Goal: Information Seeking & Learning: Stay updated

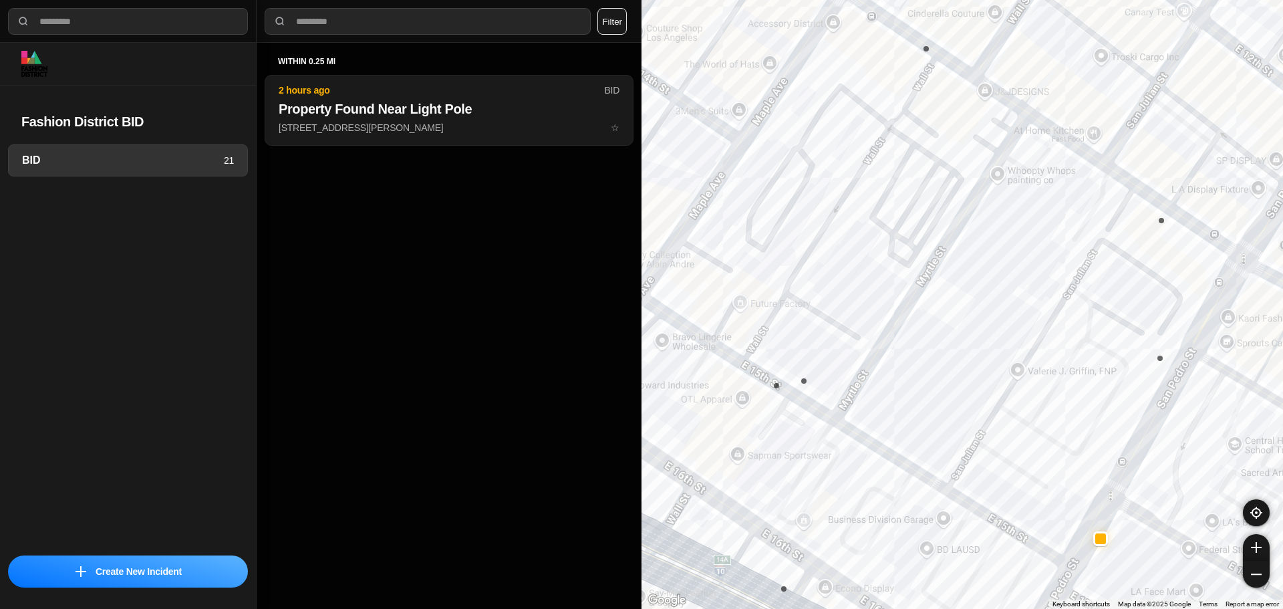
select select "*"
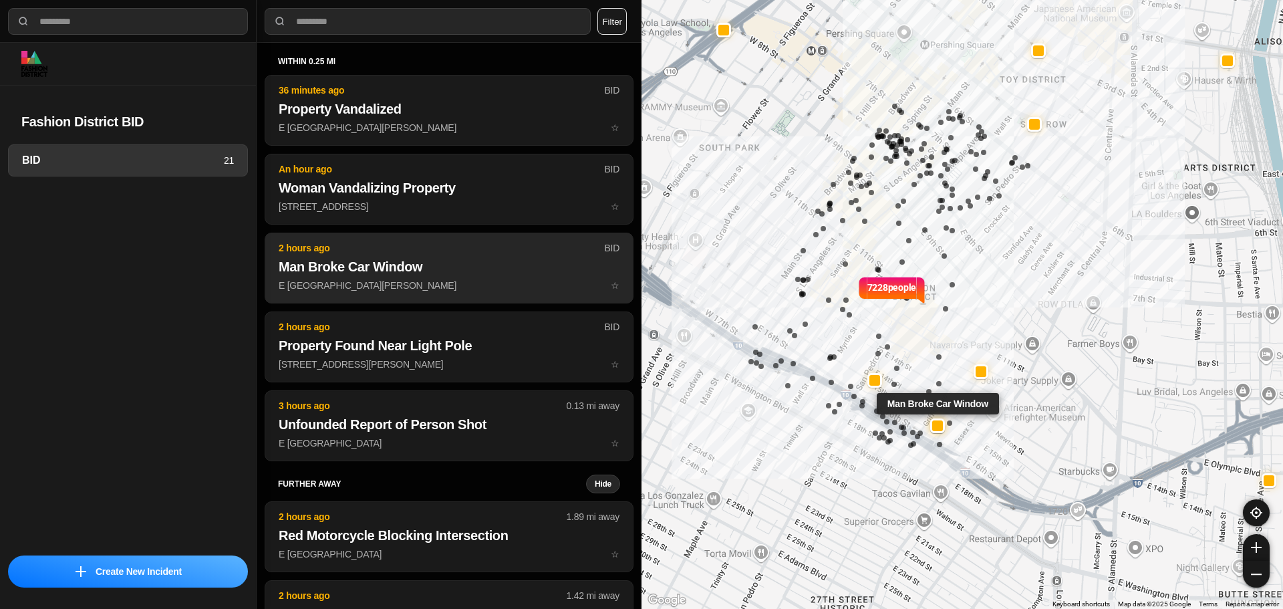
click at [379, 269] on h2 "Man Broke Car Window" at bounding box center [449, 266] width 341 height 19
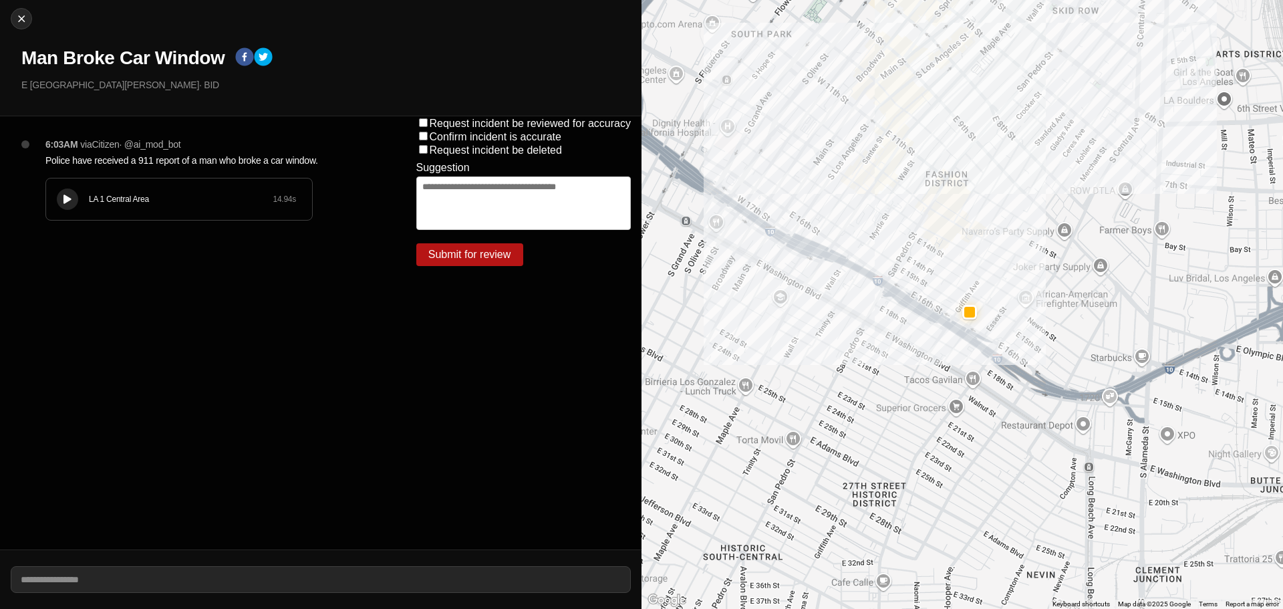
drag, startPoint x: 66, startPoint y: 201, endPoint x: 77, endPoint y: 199, distance: 11.4
click at [71, 199] on icon at bounding box center [67, 199] width 8 height 9
click at [79, 197] on div "LA 1 Central Area 14.94 s" at bounding box center [179, 198] width 266 height 41
drag, startPoint x: 79, startPoint y: 197, endPoint x: 72, endPoint y: 198, distance: 7.4
click at [72, 198] on div at bounding box center [67, 199] width 13 height 10
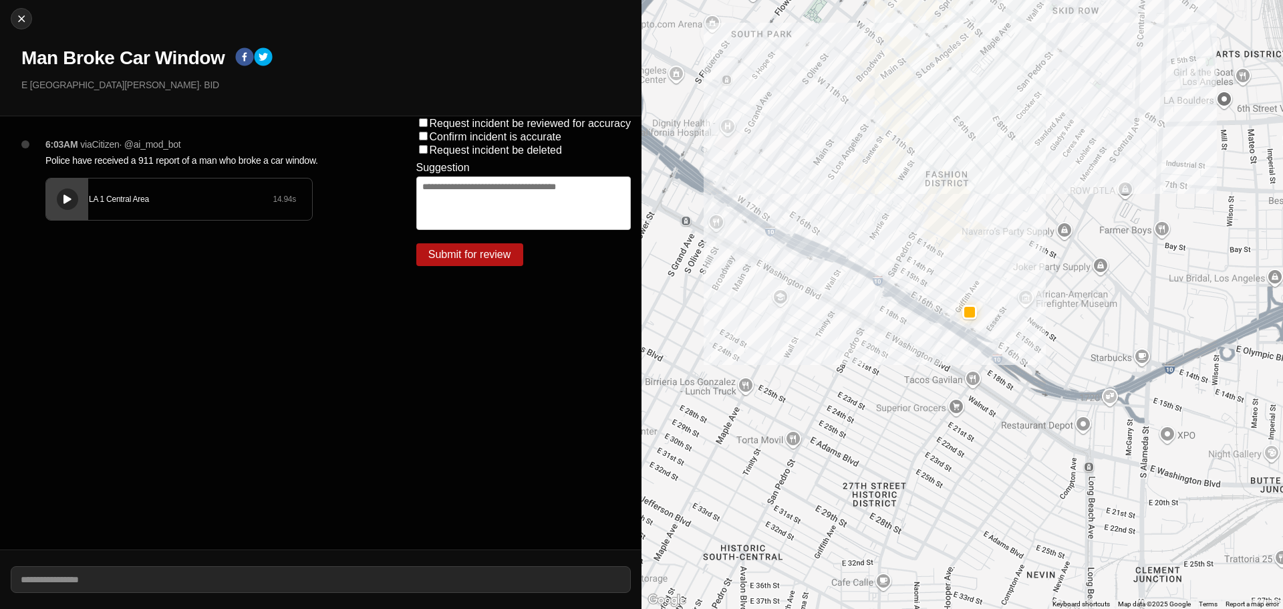
click at [78, 196] on div "LA 1 Central Area 14.94 s" at bounding box center [179, 198] width 266 height 41
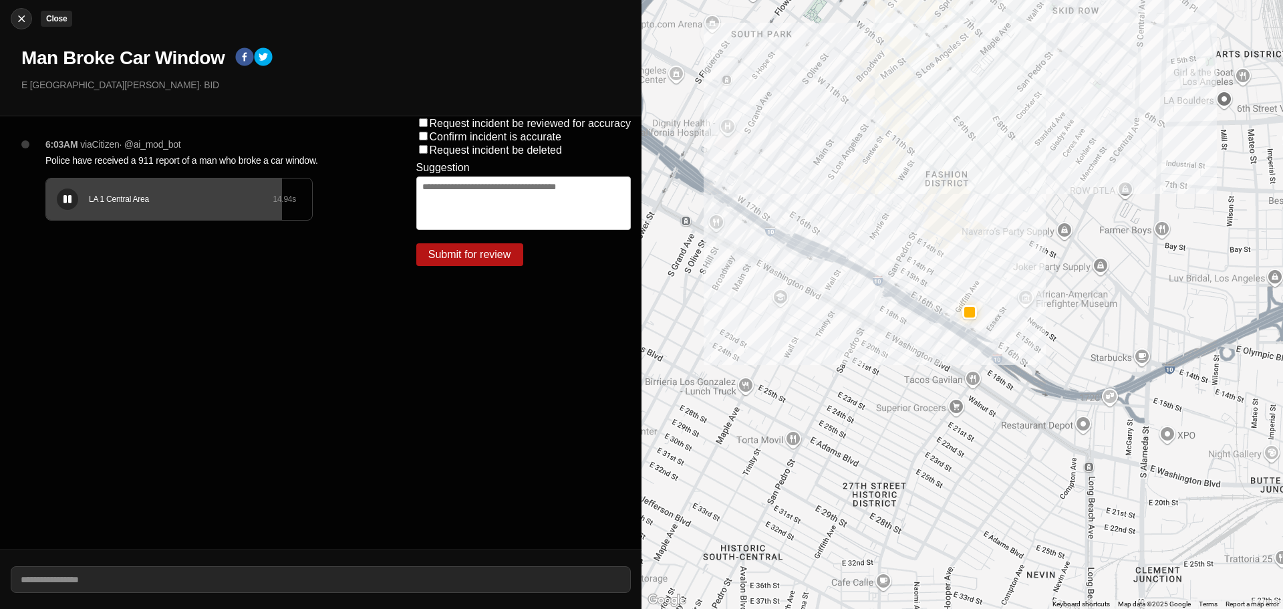
click at [26, 23] on img at bounding box center [21, 18] width 13 height 13
select select "*"
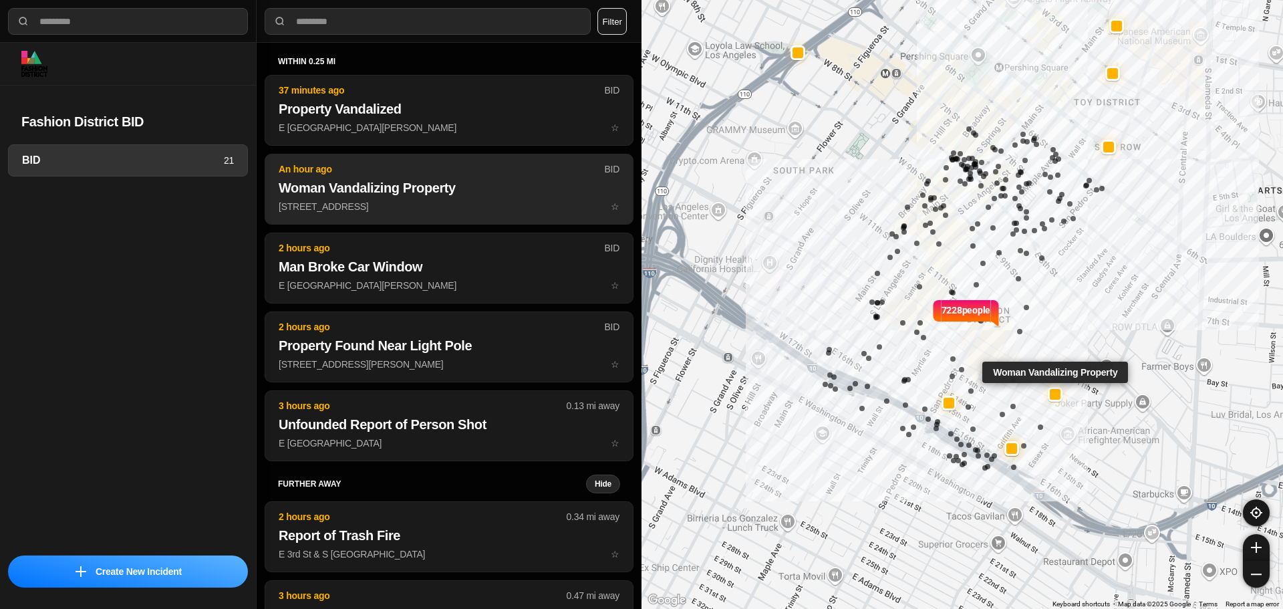
click at [334, 184] on h2 "Woman Vandalizing Property" at bounding box center [449, 187] width 341 height 19
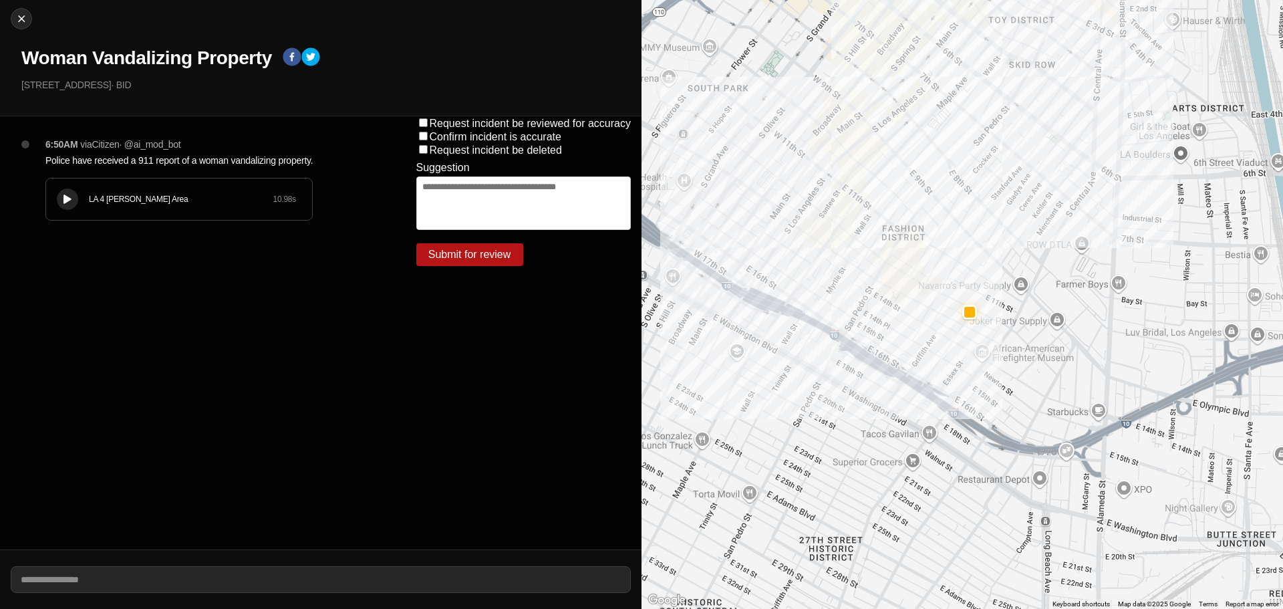
click at [70, 196] on icon at bounding box center [67, 199] width 8 height 9
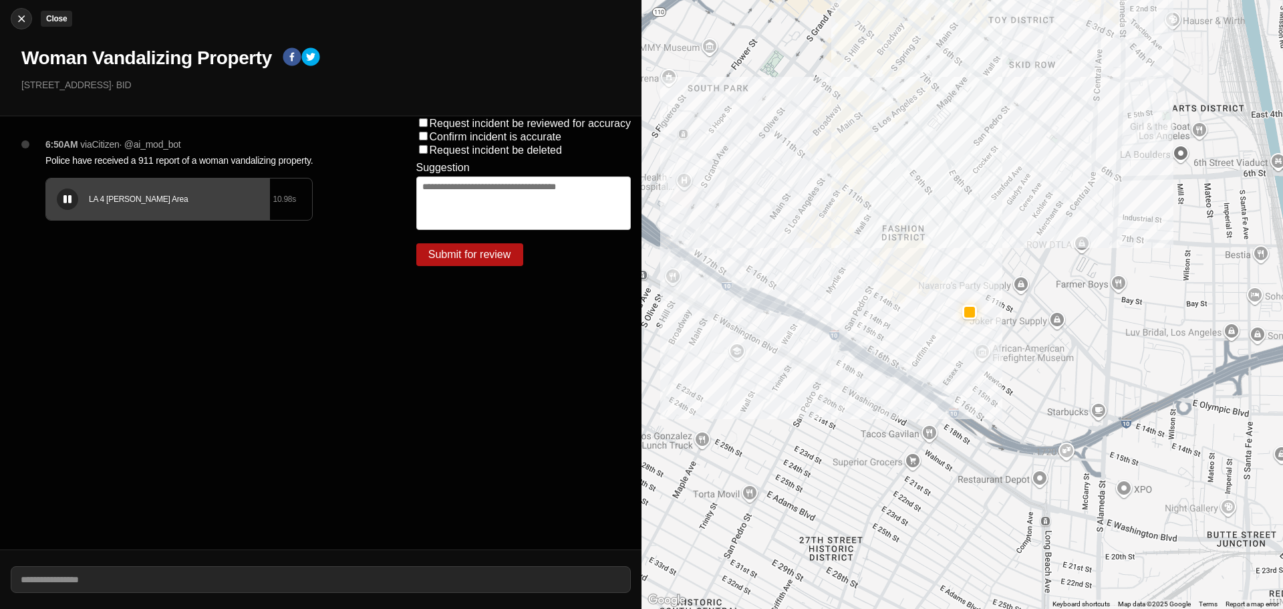
click at [22, 25] on button "Close" at bounding box center [21, 18] width 21 height 21
select select "*"
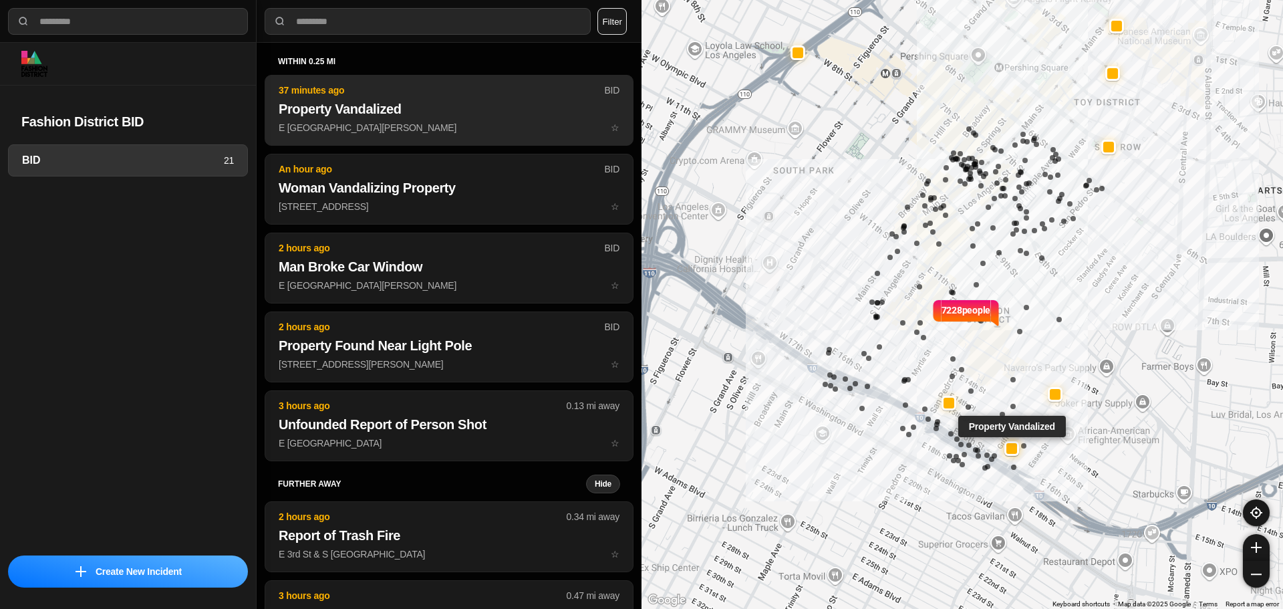
click at [370, 116] on h2 "Property Vandalized" at bounding box center [449, 109] width 341 height 19
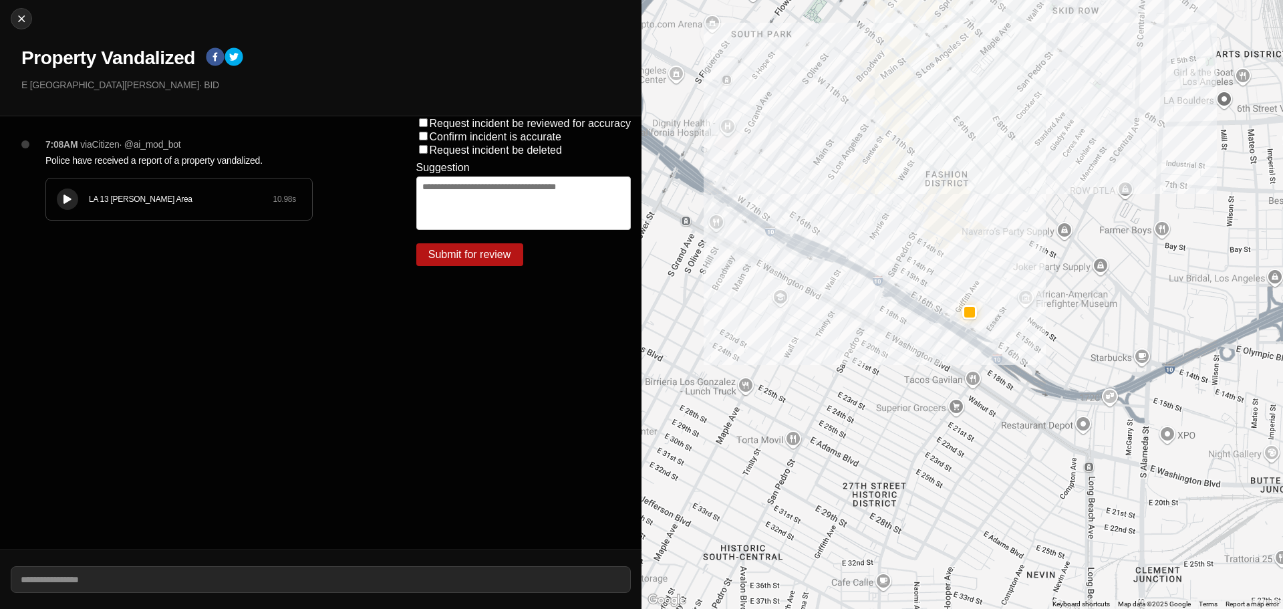
click at [65, 192] on div "LA 13 Newton Area 10.98 s" at bounding box center [179, 198] width 266 height 41
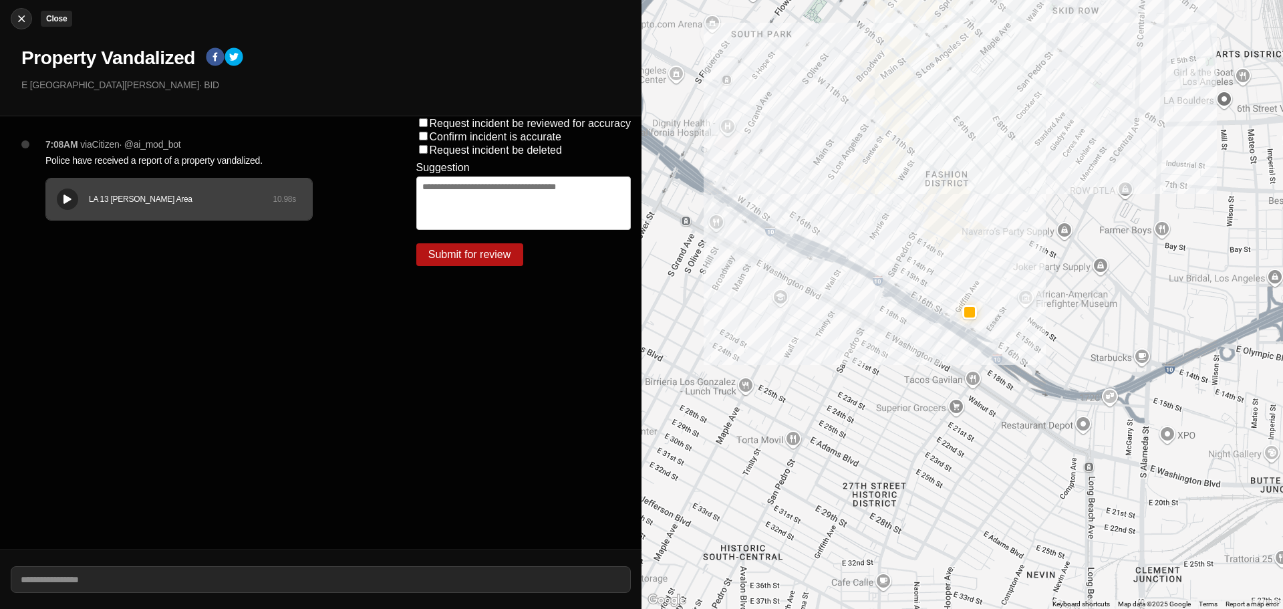
click at [13, 13] on div at bounding box center [21, 18] width 20 height 13
select select "*"
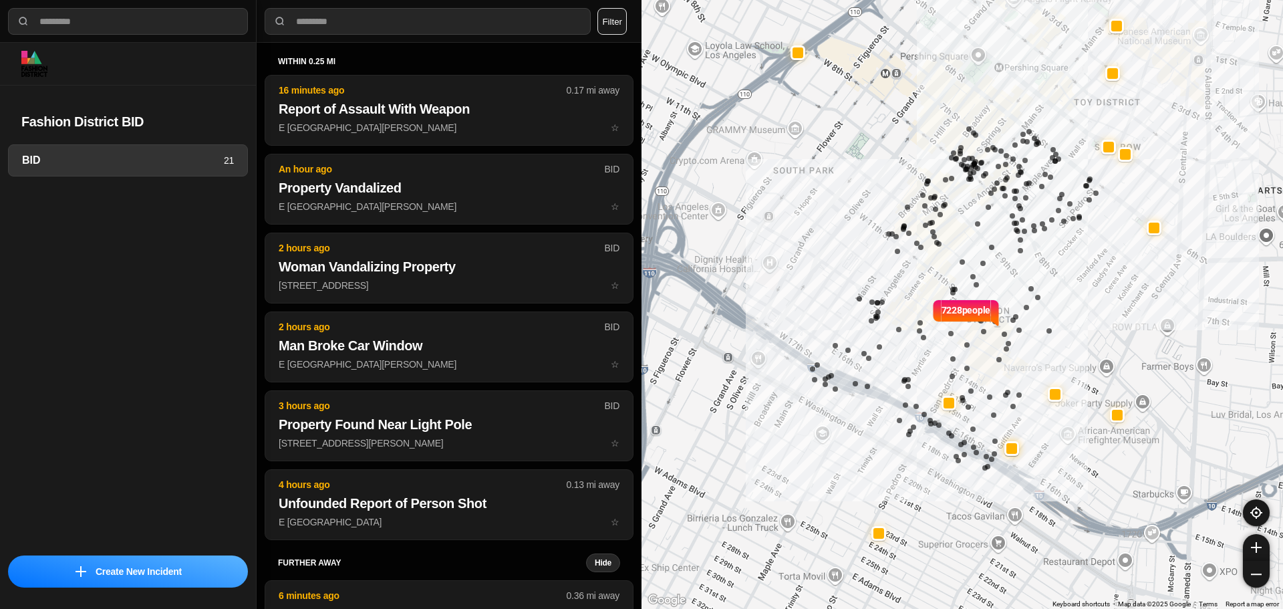
select select "*"
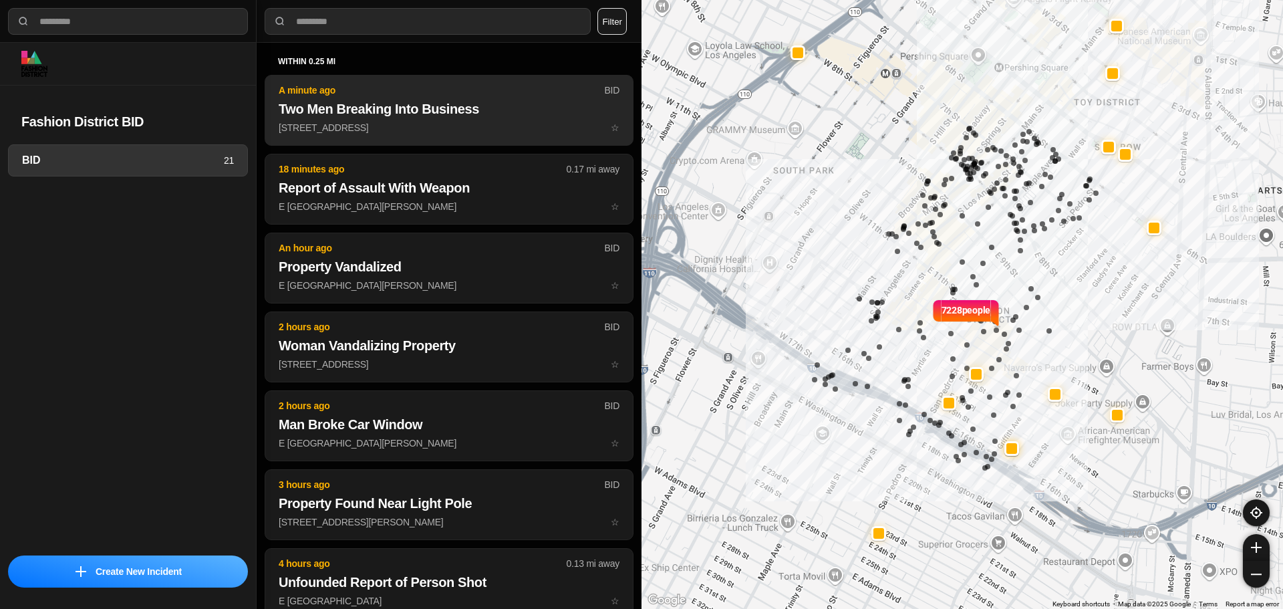
click at [393, 143] on button "A minute ago BID Two Men Breaking Into Business 710 East Pico Boulevard ☆" at bounding box center [449, 110] width 369 height 71
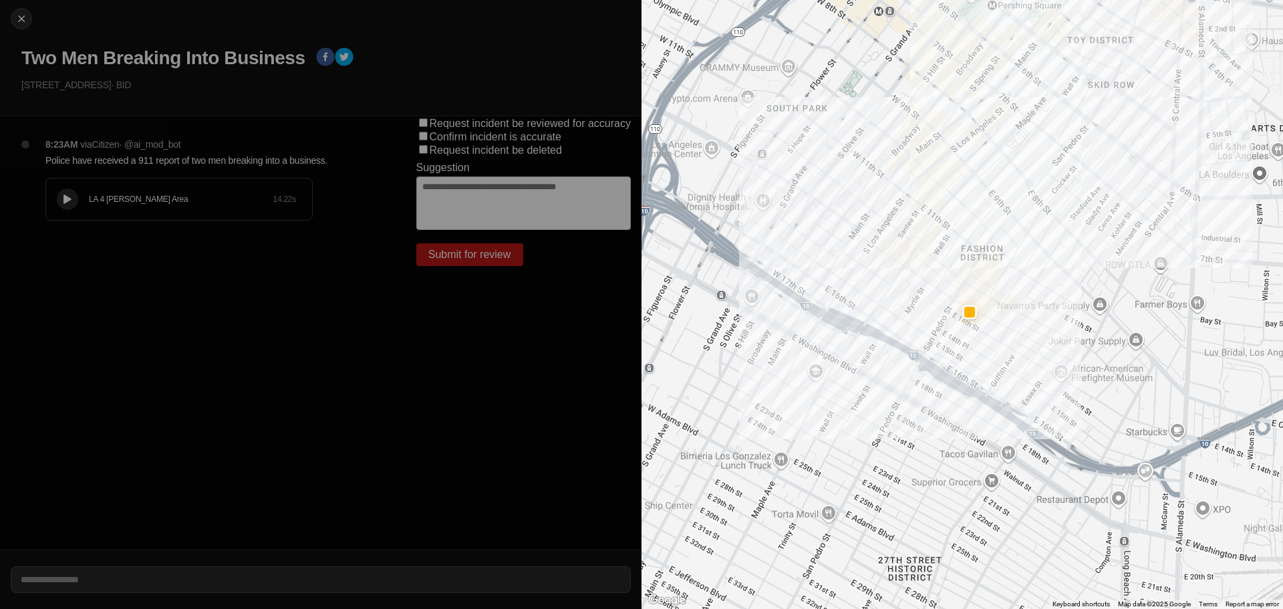
click at [70, 195] on icon at bounding box center [67, 199] width 8 height 9
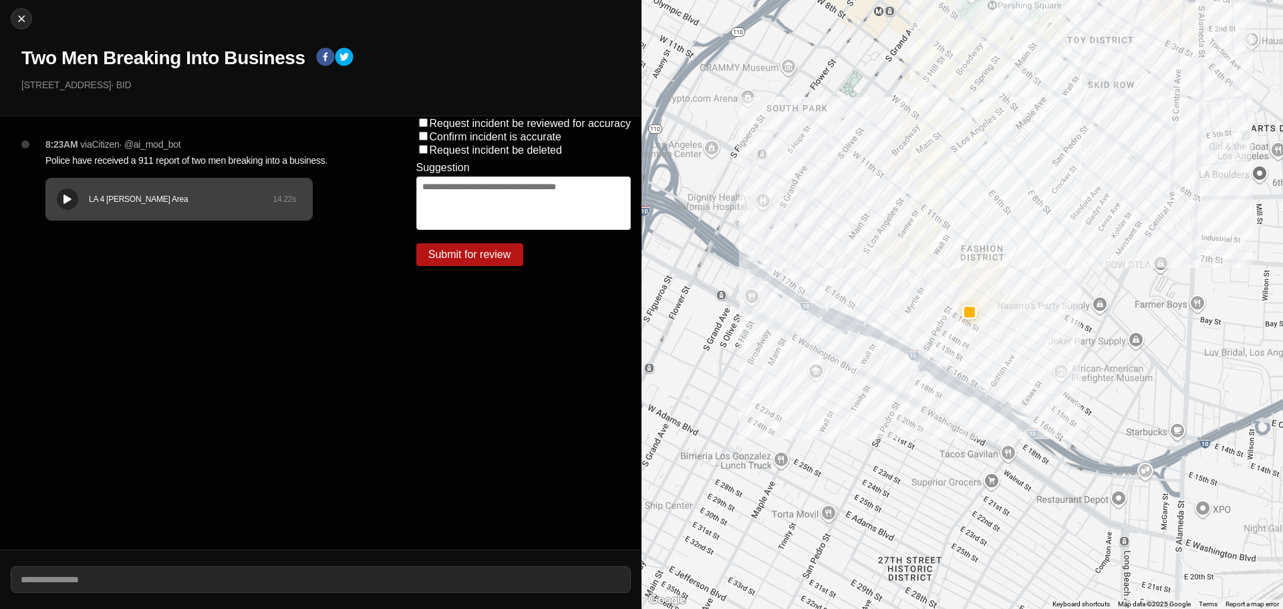
click at [61, 199] on div at bounding box center [67, 199] width 13 height 10
click at [17, 15] on img at bounding box center [21, 18] width 13 height 13
select select "*"
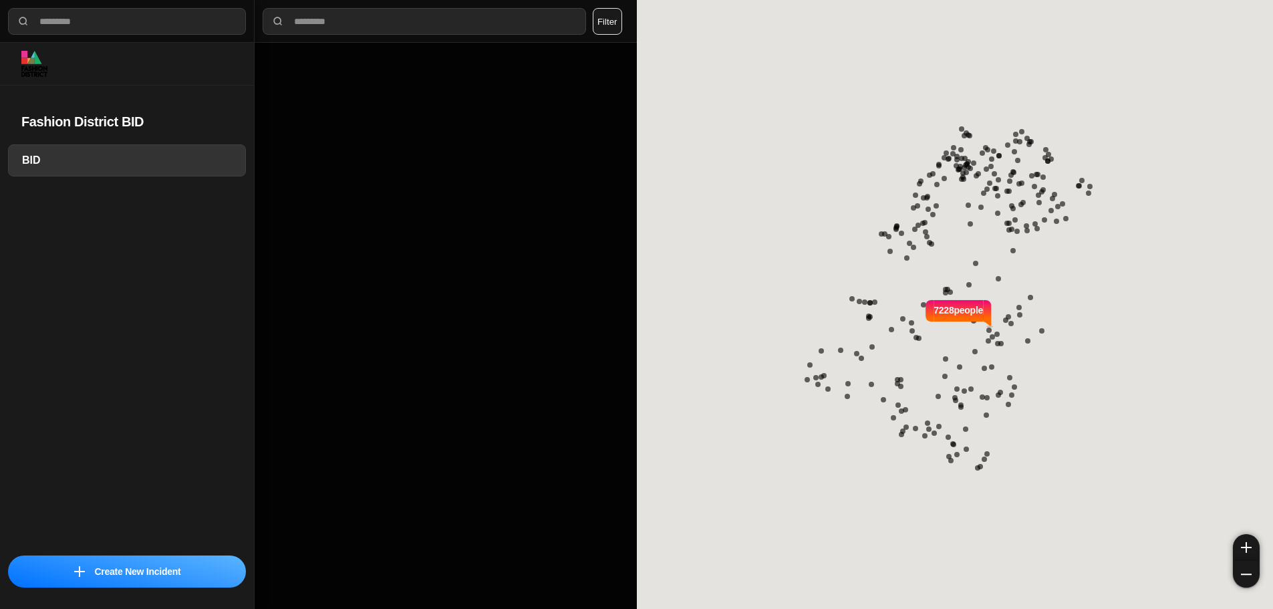
select select "*"
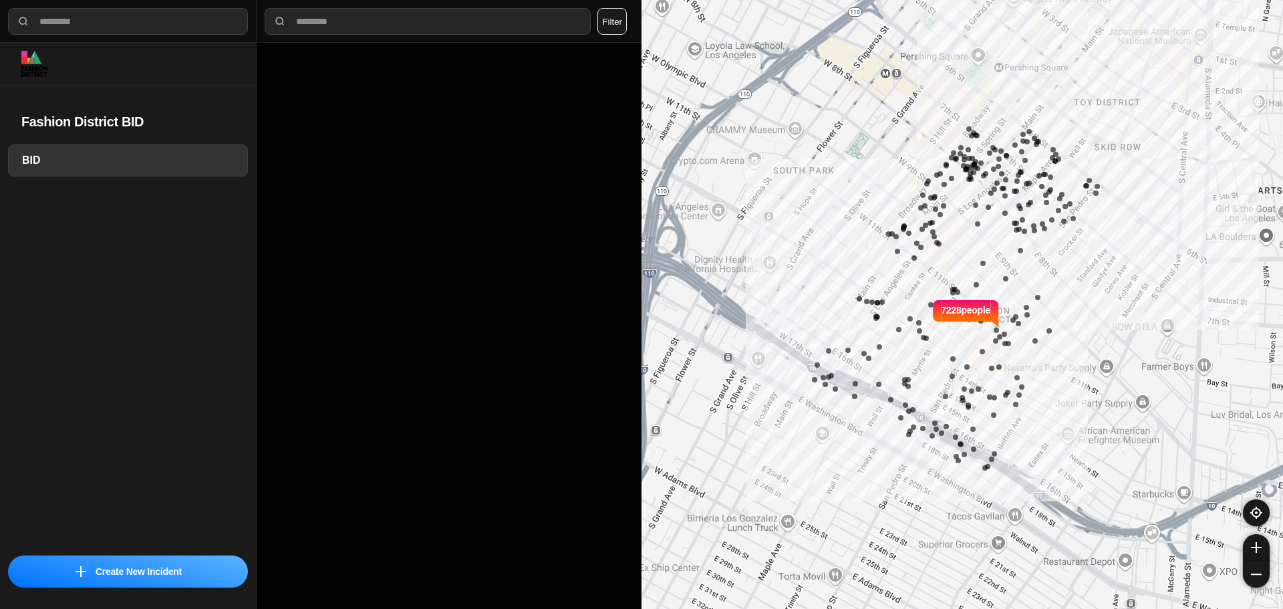
select select "*"
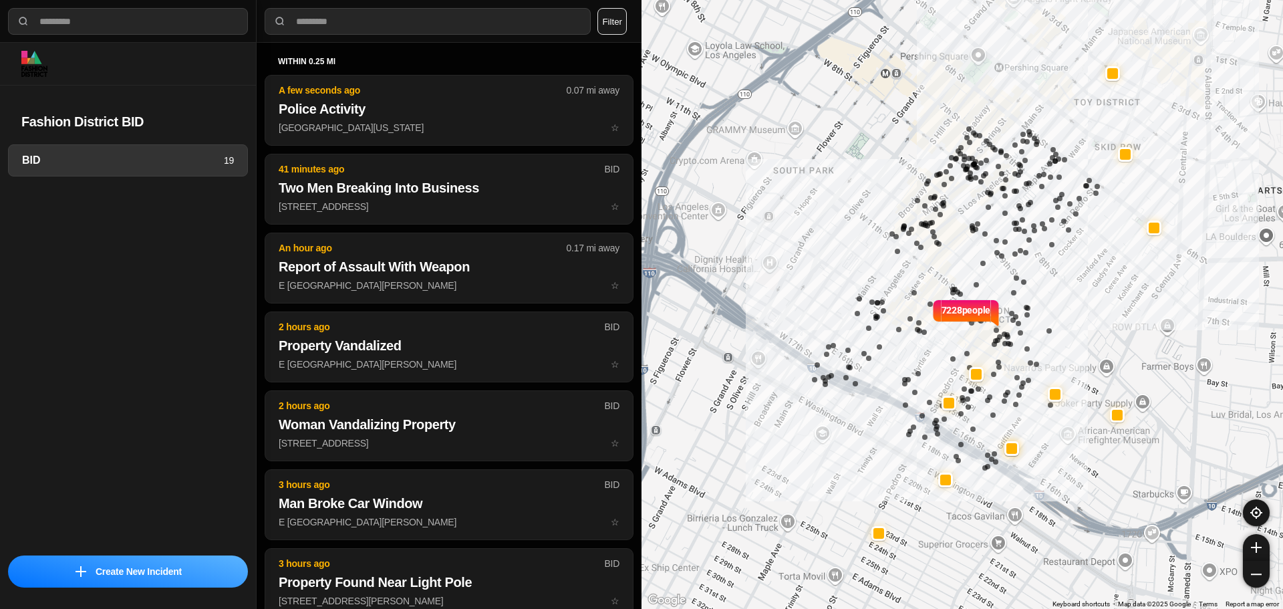
select select "*"
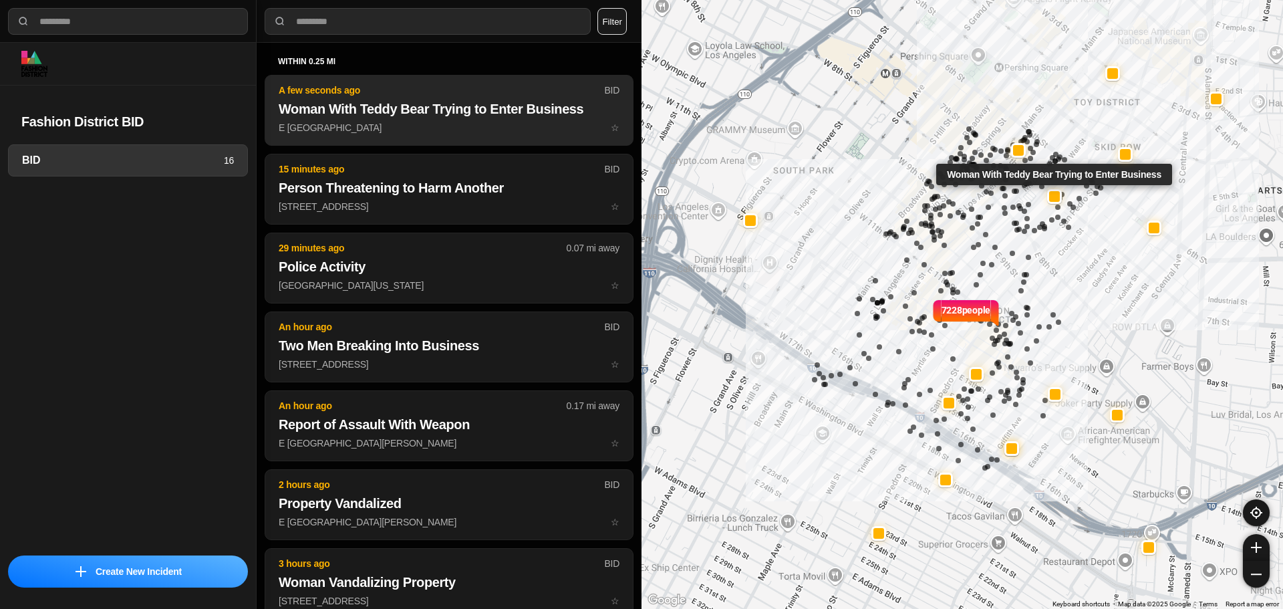
click at [434, 128] on p "E 7th St & Wall St ☆" at bounding box center [449, 127] width 341 height 13
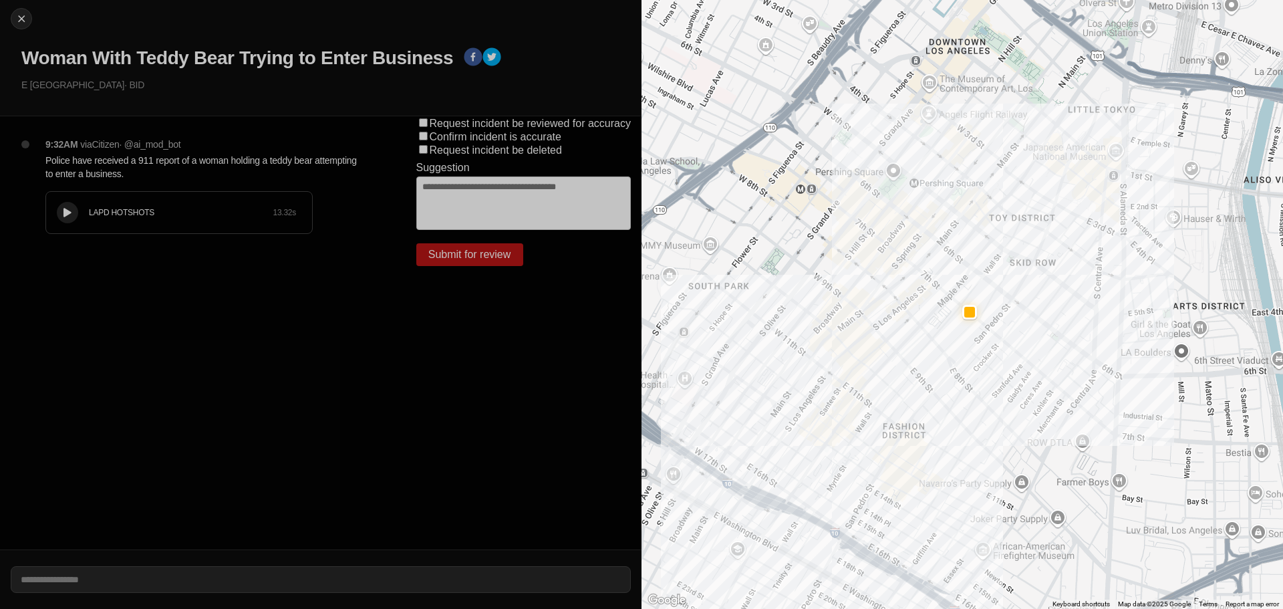
click at [58, 223] on div "LAPD HOTSHOTS 13.32 s" at bounding box center [179, 212] width 266 height 41
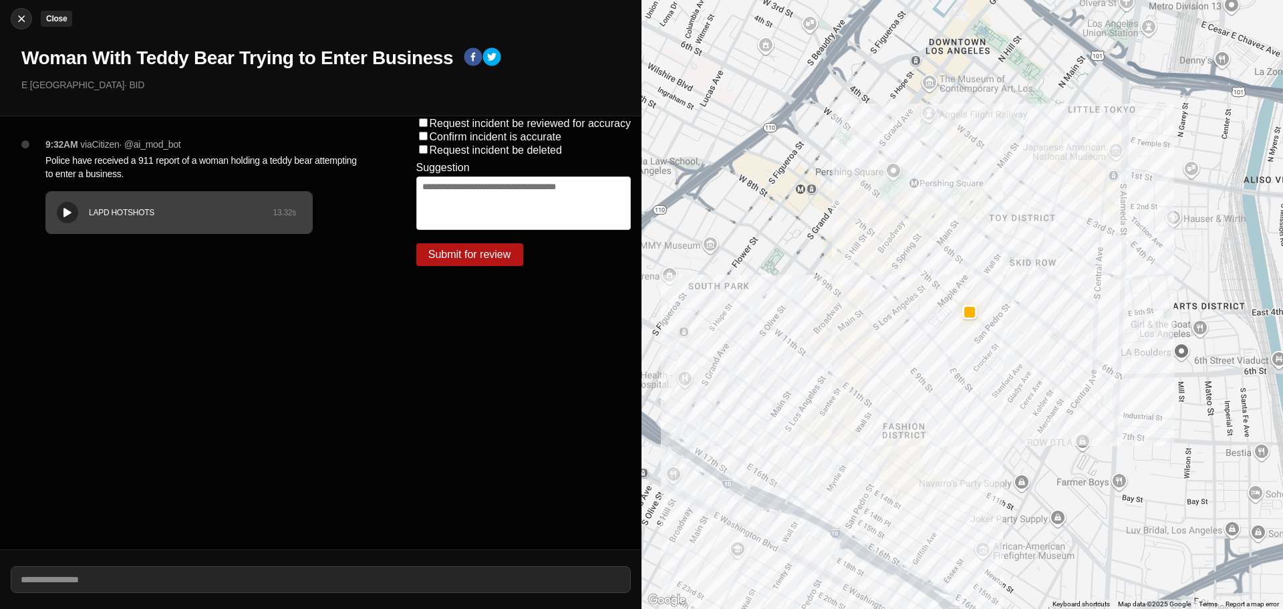
click at [19, 15] on img at bounding box center [21, 18] width 13 height 13
select select "*"
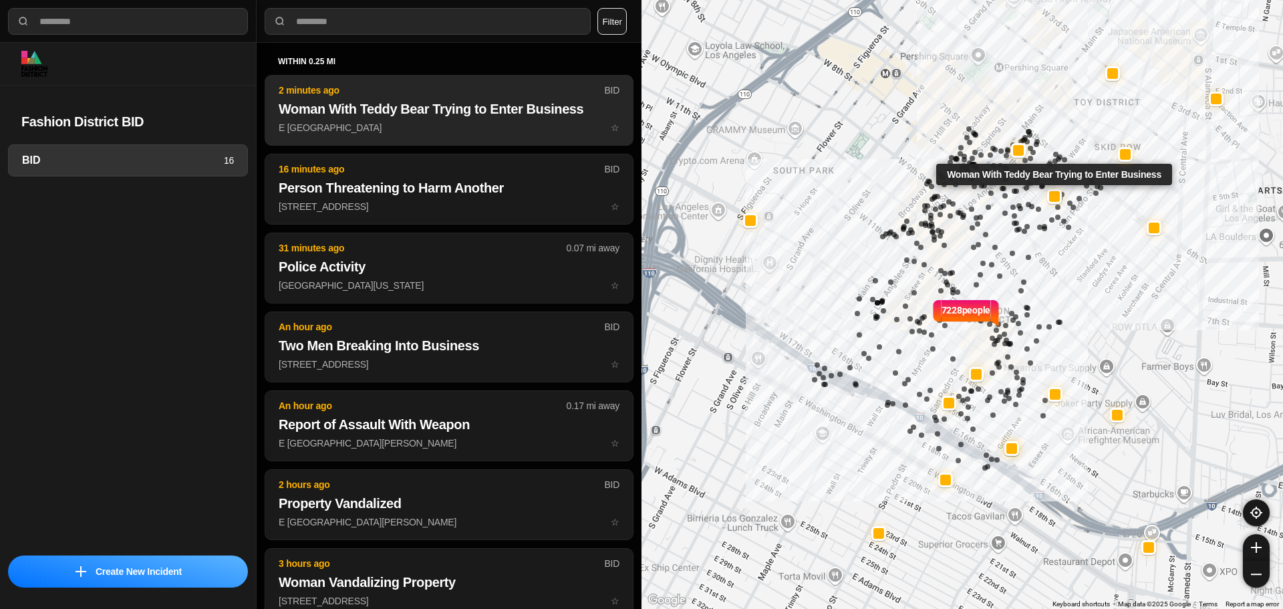
click at [396, 118] on h2 "Woman With Teddy Bear Trying to Enter Business" at bounding box center [449, 109] width 341 height 19
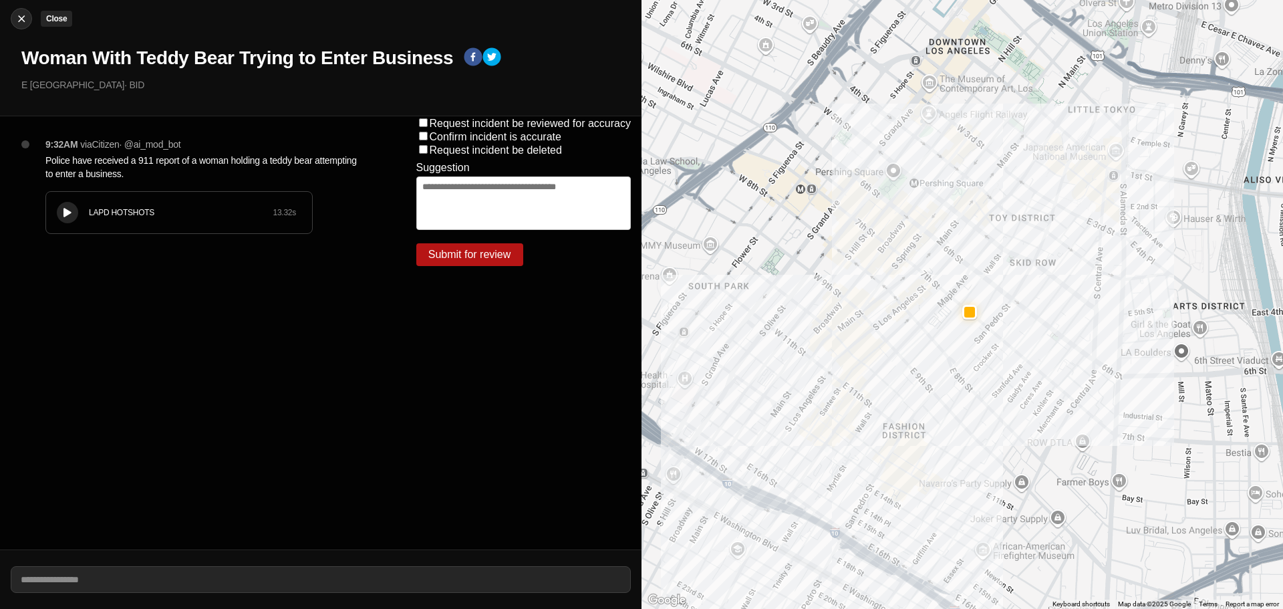
click at [22, 17] on img at bounding box center [21, 18] width 13 height 13
select select "*"
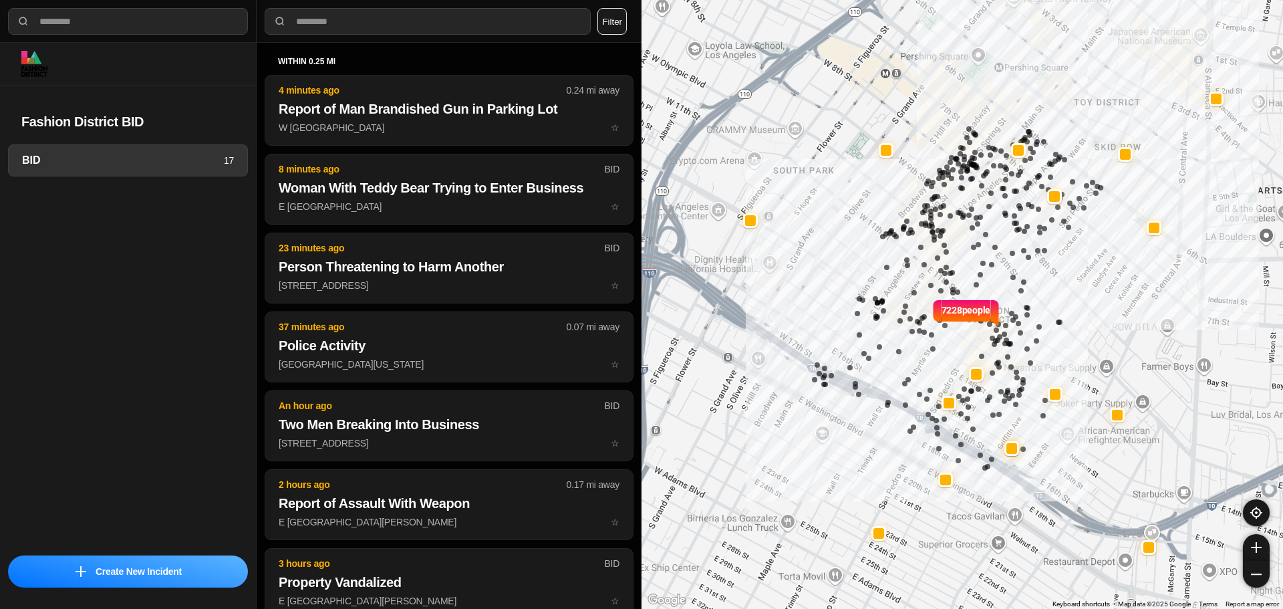
select select "*"
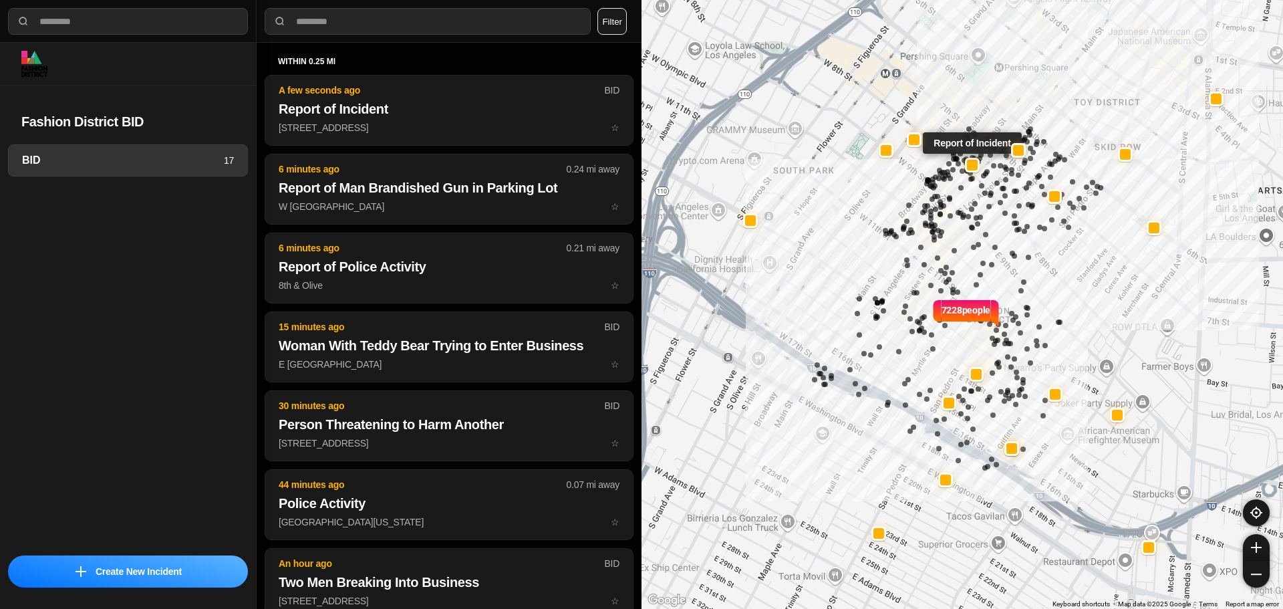
click at [418, 74] on div "within 0.25 mi A few seconds ago BID Report of Incident 755 S Spring St ste 281…" at bounding box center [449, 534] width 369 height 957
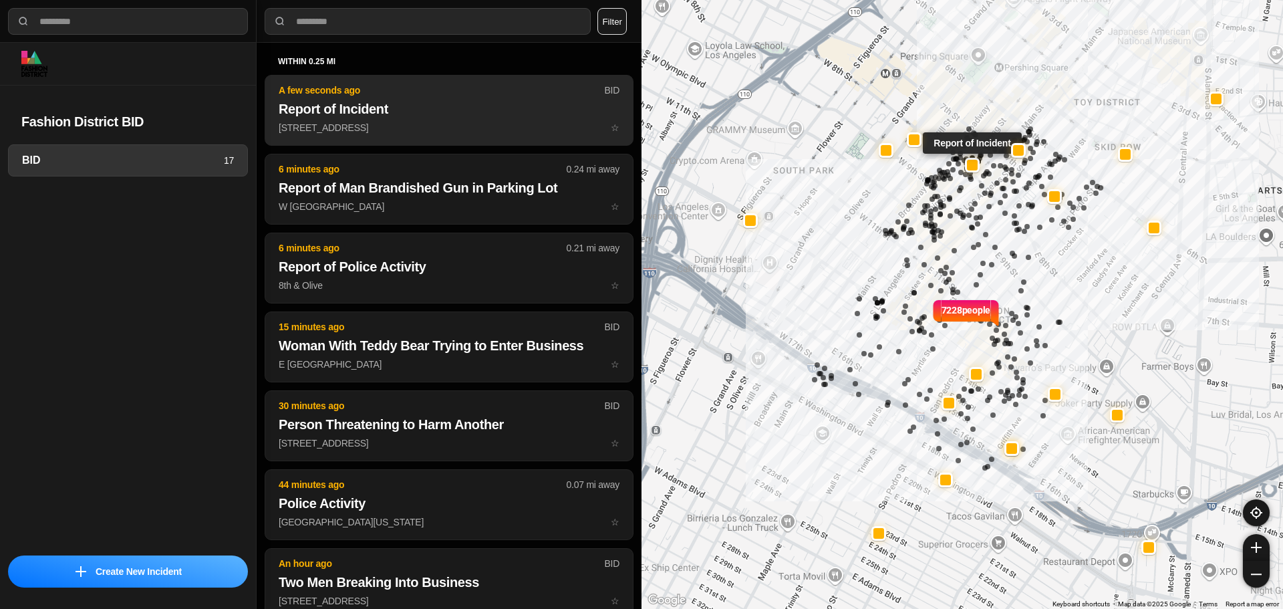
click at [430, 103] on h2 "Report of Incident" at bounding box center [449, 109] width 341 height 19
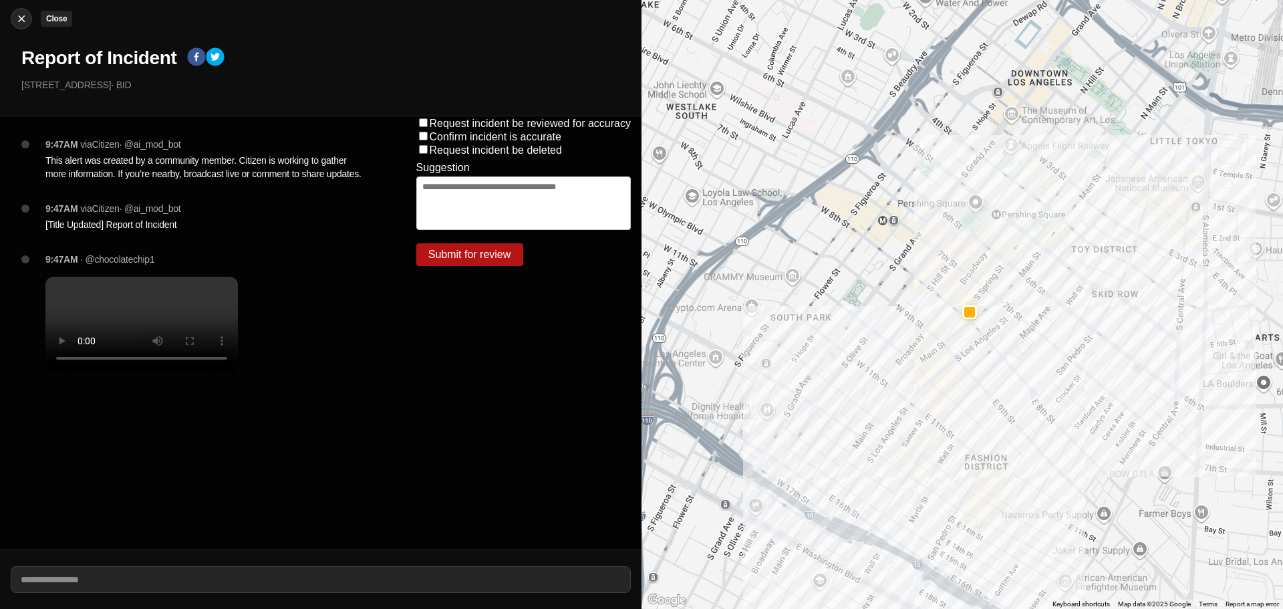
click at [21, 13] on img at bounding box center [21, 18] width 13 height 13
select select "*"
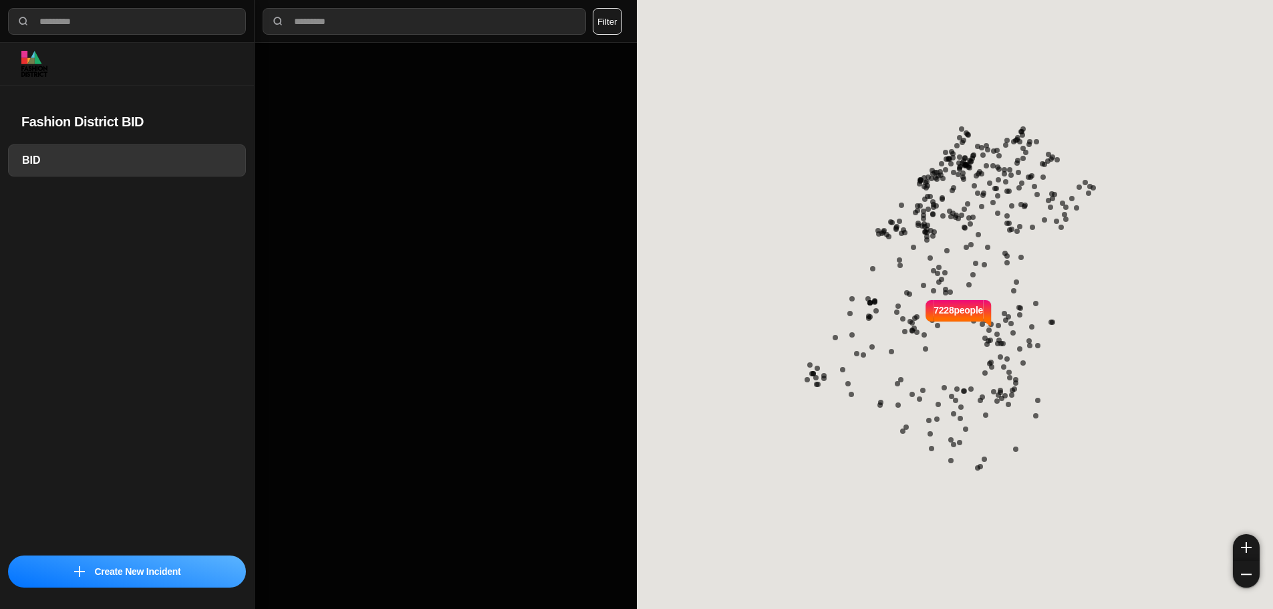
select select "*"
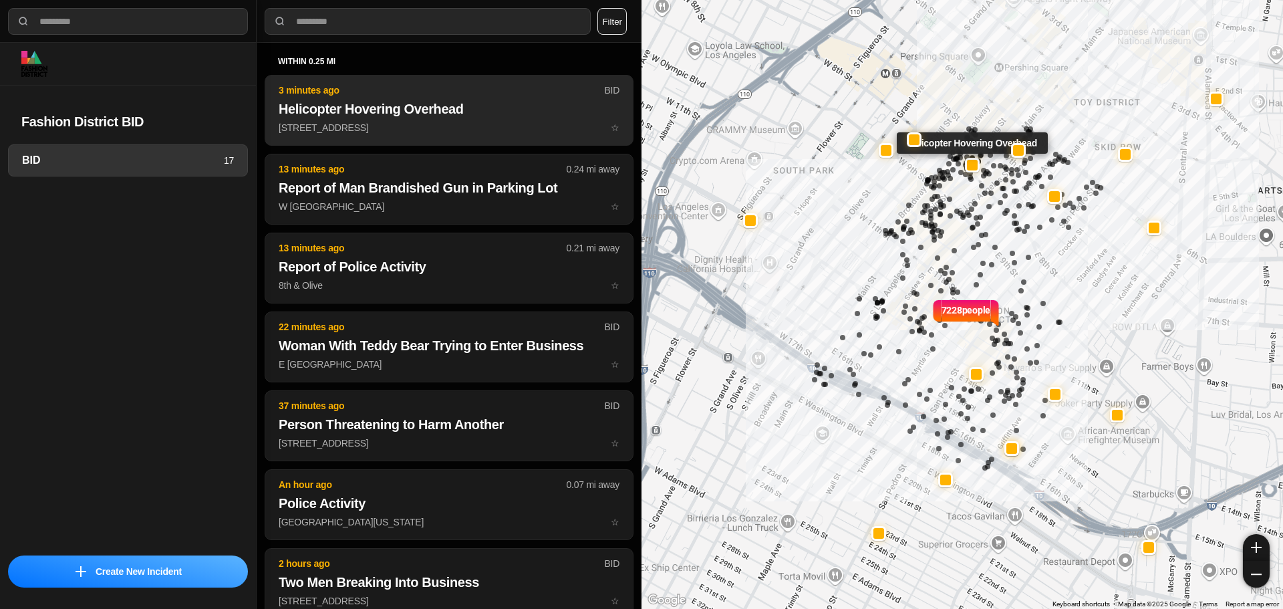
click at [381, 86] on p "3 minutes ago" at bounding box center [441, 90] width 325 height 13
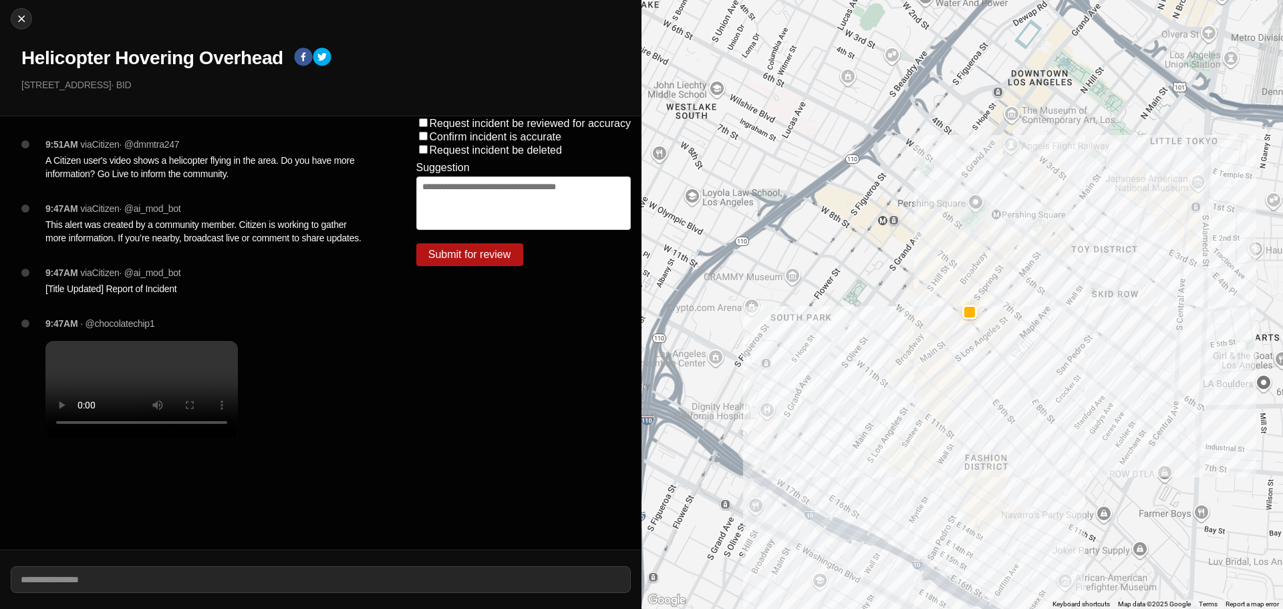
click at [3, 16] on div "Close Helicopter Hovering Overhead 755 S Spring St ste 2815 · BID" at bounding box center [321, 58] width 642 height 116
click at [13, 15] on div at bounding box center [21, 18] width 20 height 13
select select "*"
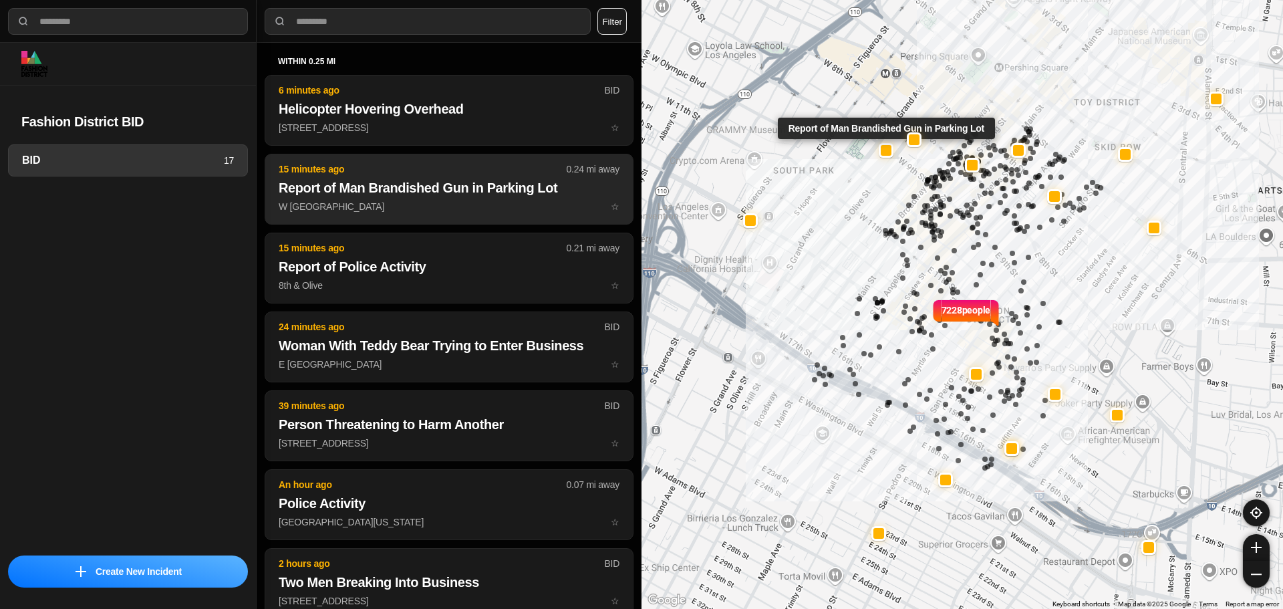
click at [452, 188] on h2 "Report of Man Brandished Gun in Parking Lot" at bounding box center [449, 187] width 341 height 19
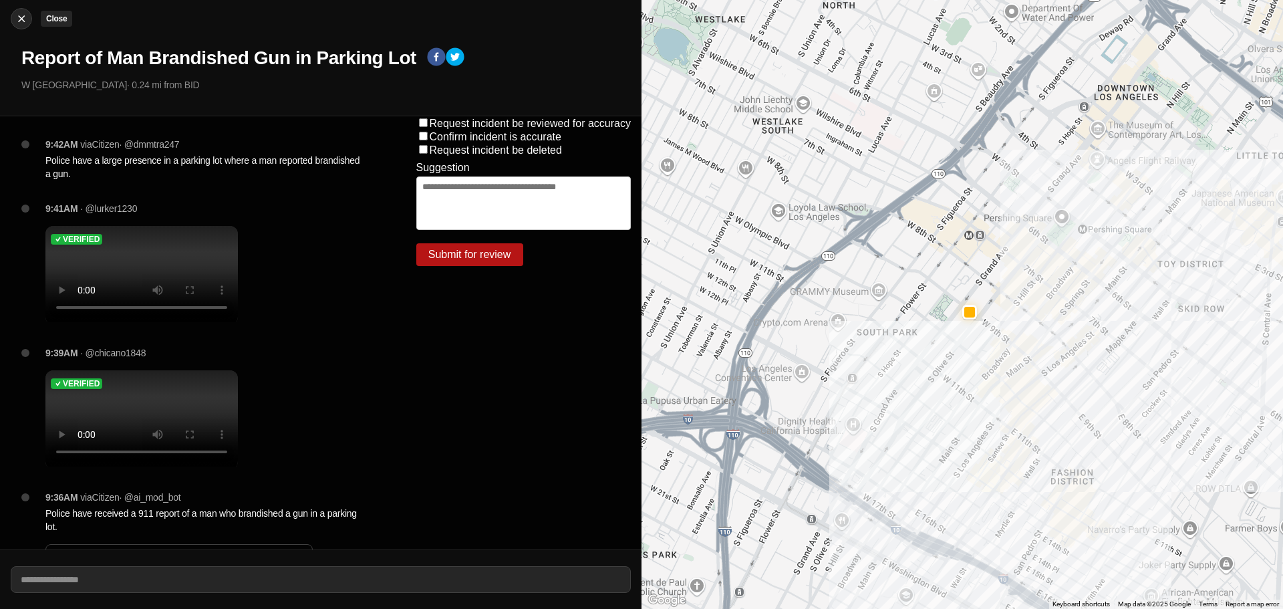
click at [11, 17] on div at bounding box center [21, 18] width 20 height 13
select select "*"
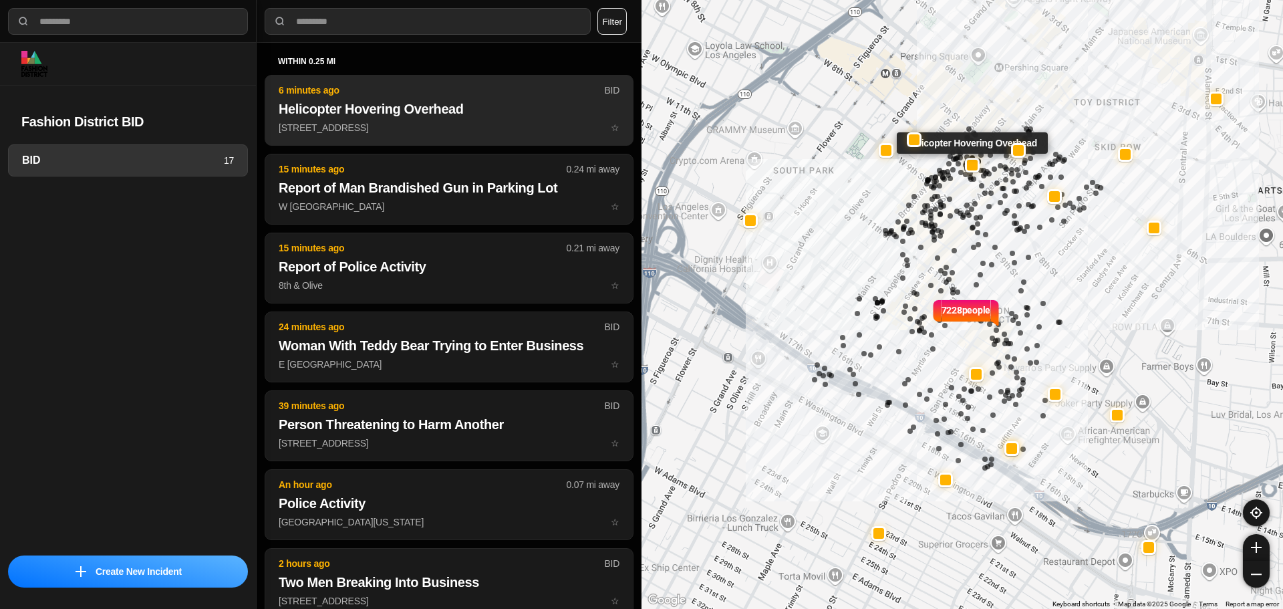
click at [396, 102] on h2 "Helicopter Hovering Overhead" at bounding box center [449, 109] width 341 height 19
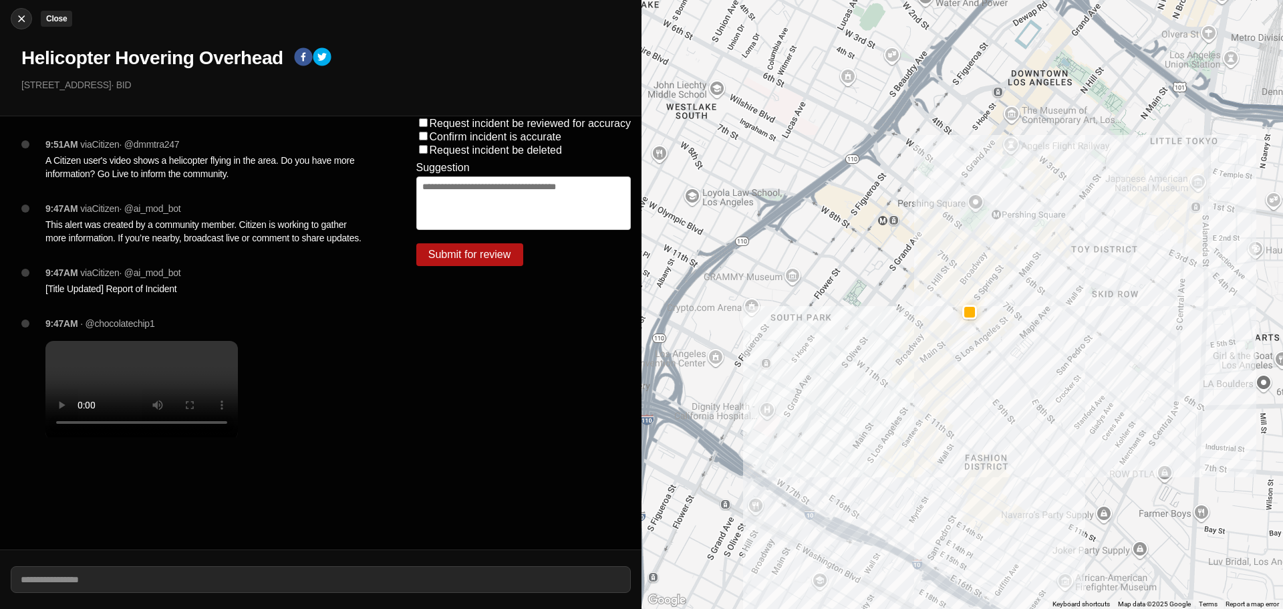
click at [18, 15] on img at bounding box center [21, 18] width 13 height 13
select select "*"
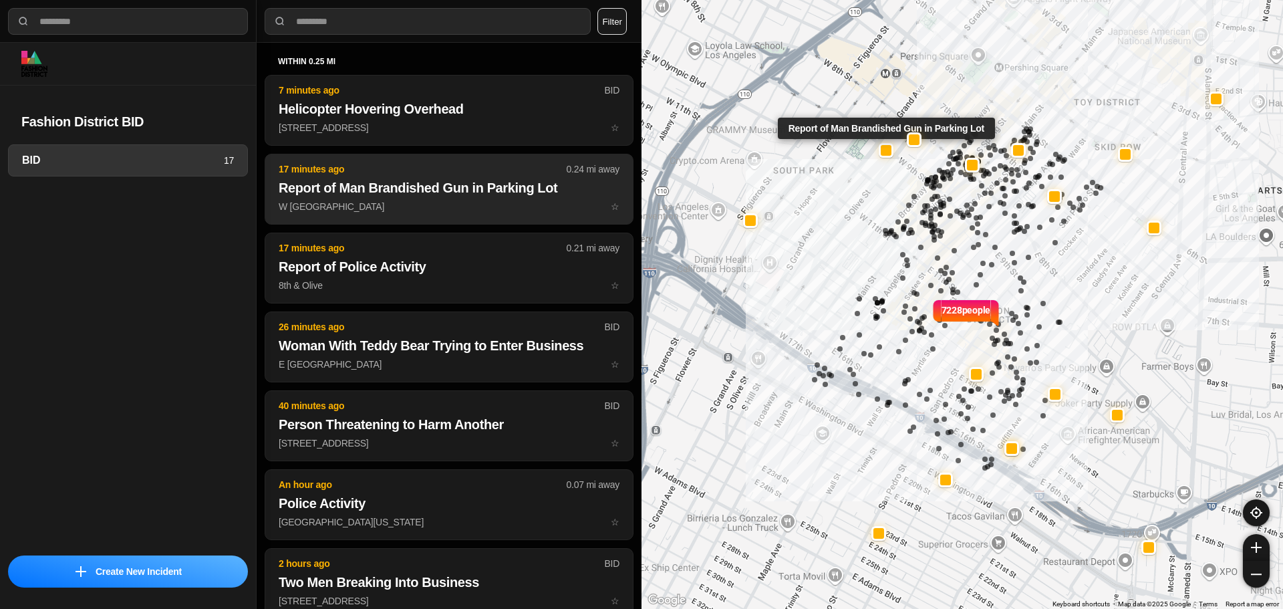
click at [379, 201] on p "W 9th St & S Grand Ave ☆" at bounding box center [449, 206] width 341 height 13
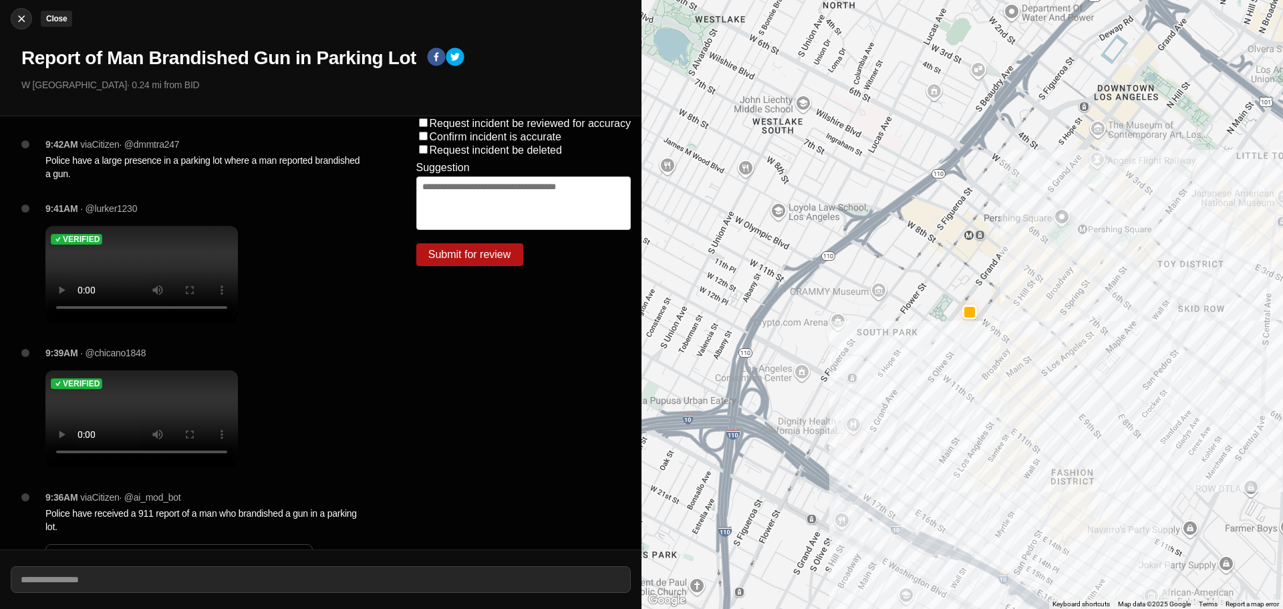
click at [26, 16] on img at bounding box center [21, 18] width 13 height 13
select select "*"
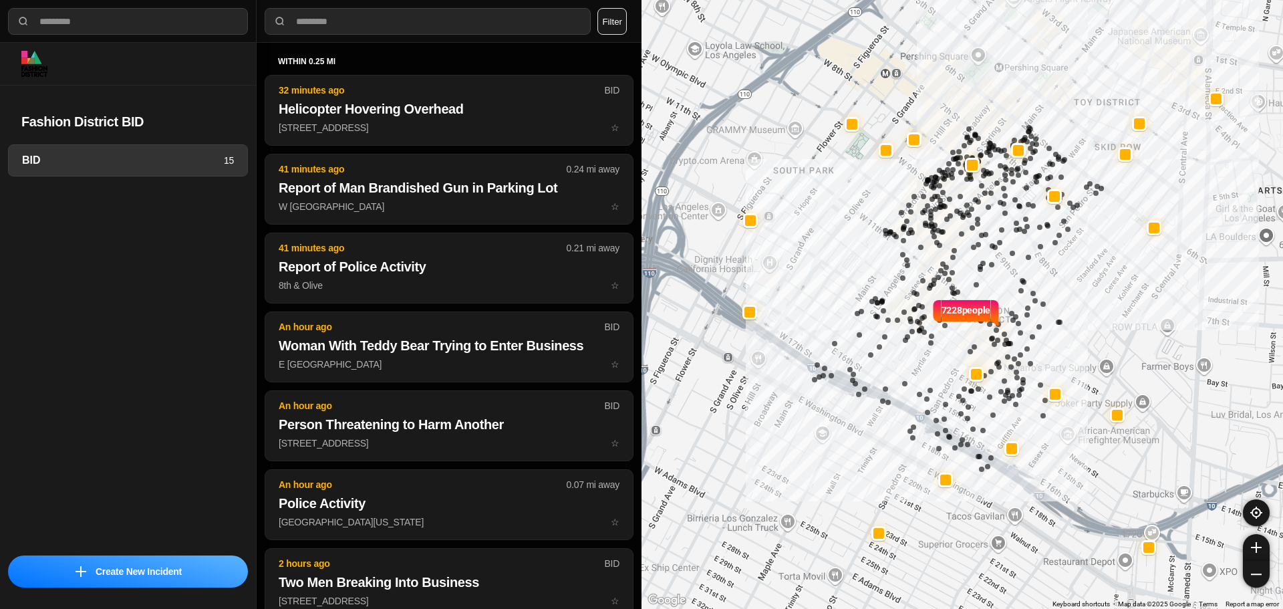
select select "*"
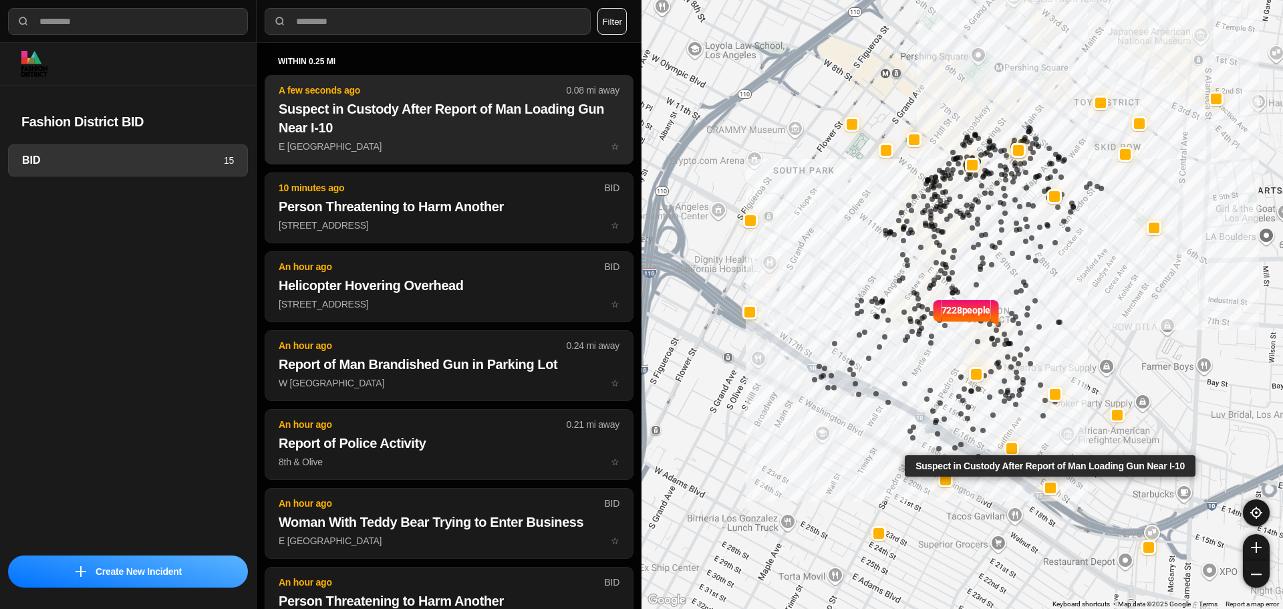
click at [487, 134] on h2 "Suspect in Custody After Report of Man Loading Gun Near I-10" at bounding box center [449, 118] width 341 height 37
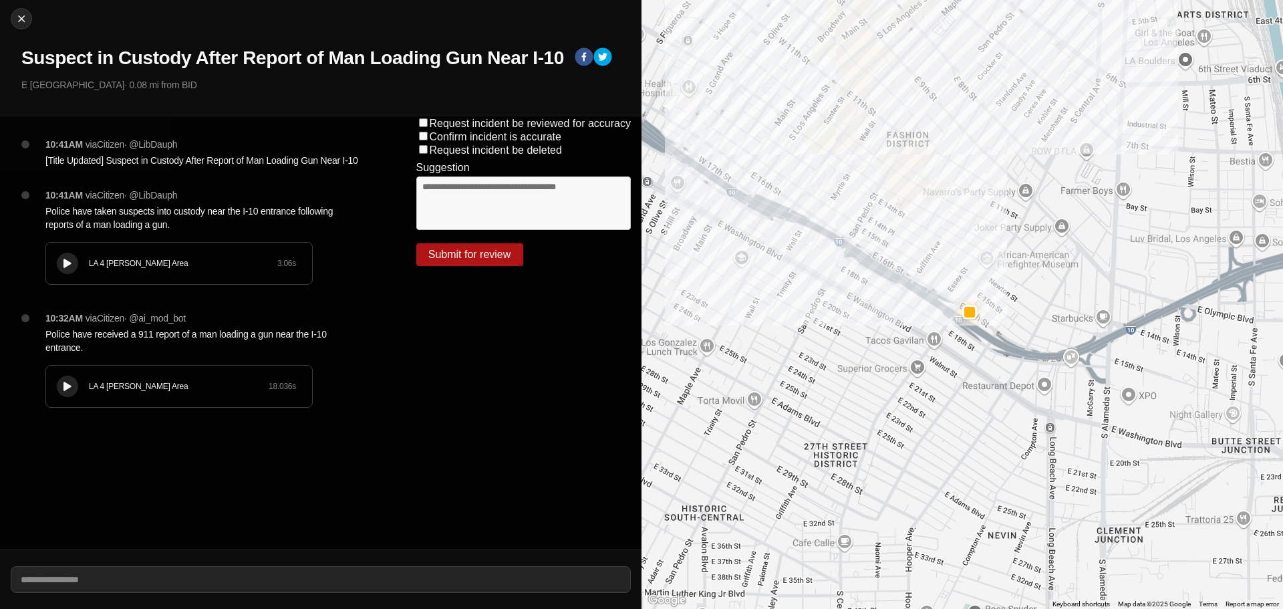
click at [64, 382] on icon at bounding box center [67, 386] width 8 height 9
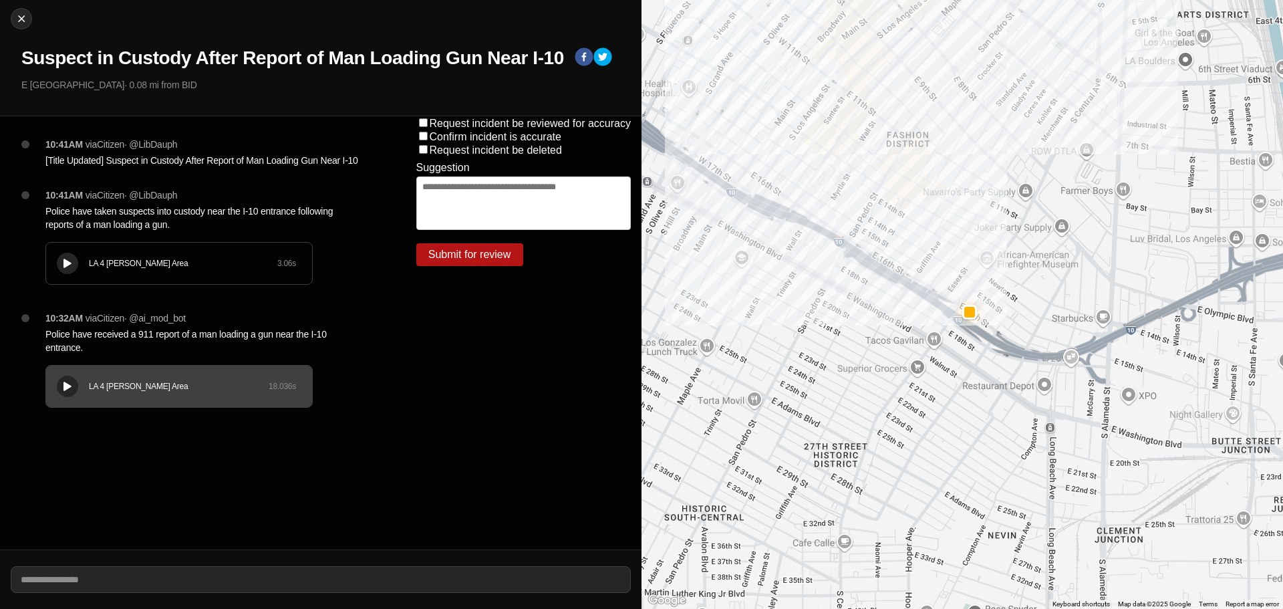
click at [66, 263] on icon at bounding box center [67, 263] width 8 height 9
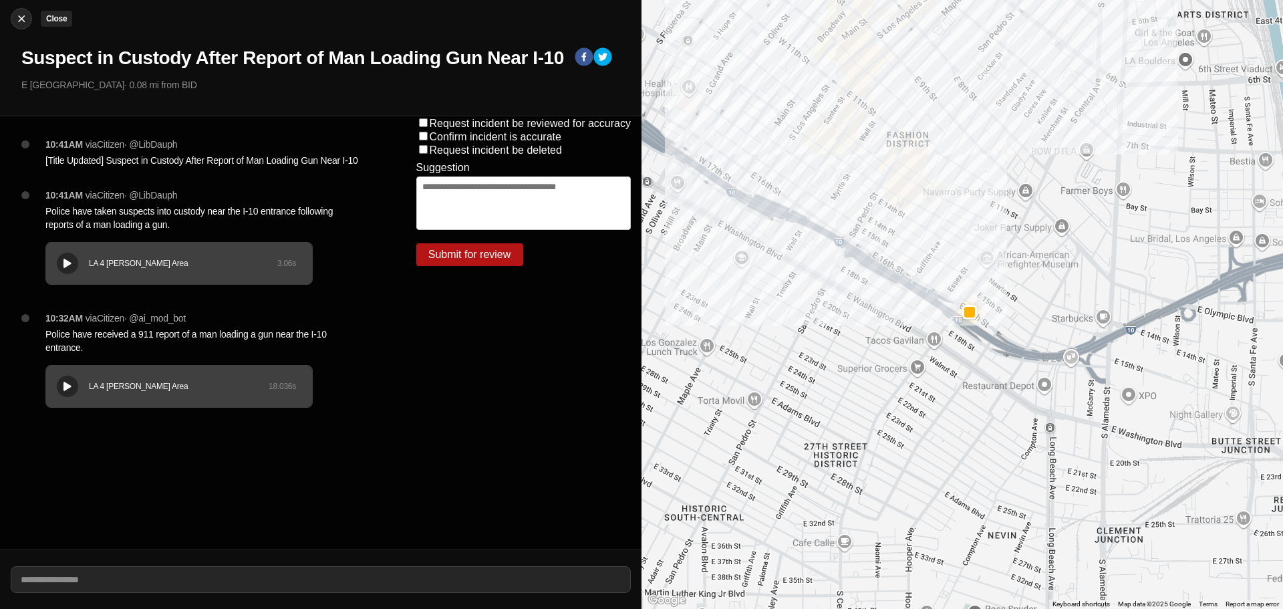
click at [19, 17] on img at bounding box center [21, 18] width 13 height 13
select select "*"
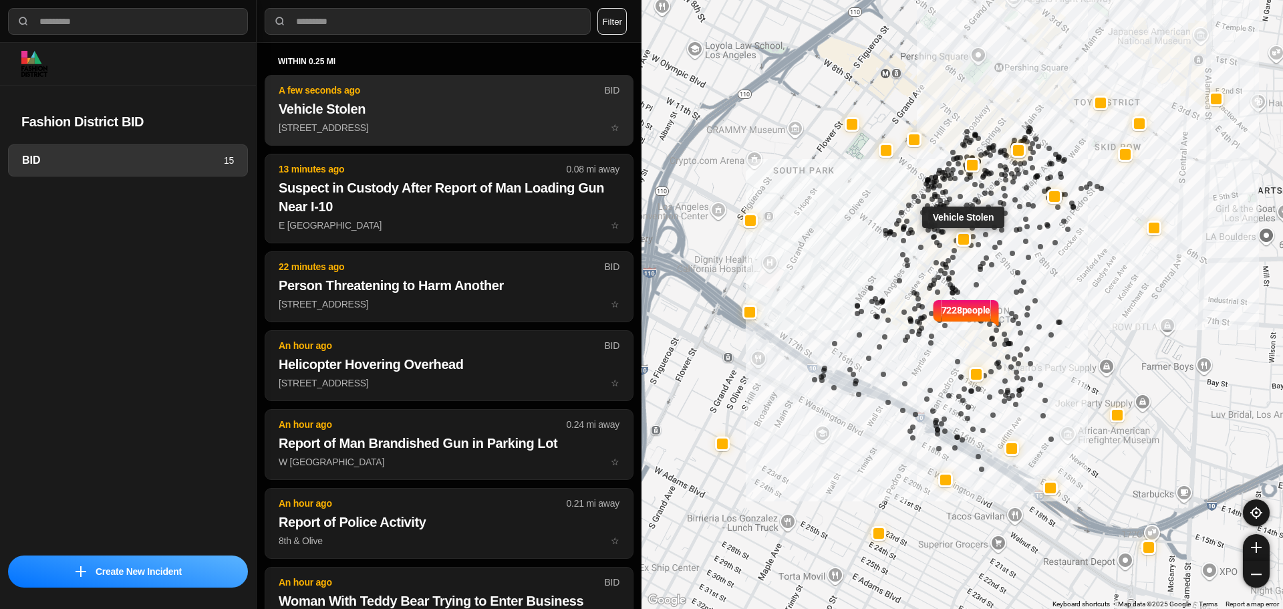
click at [459, 118] on button "A few seconds ago BID Vehicle Stolen [STREET_ADDRESS] ☆" at bounding box center [449, 110] width 369 height 71
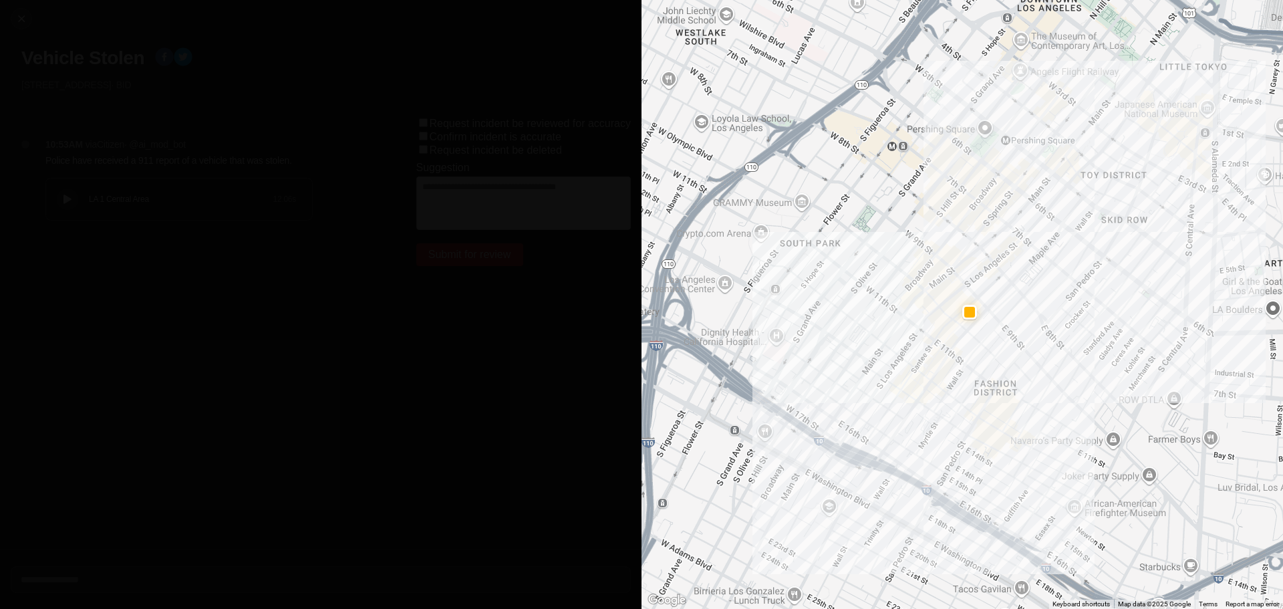
click at [80, 206] on div "LA 1 Central Area 12.06 s" at bounding box center [179, 198] width 266 height 41
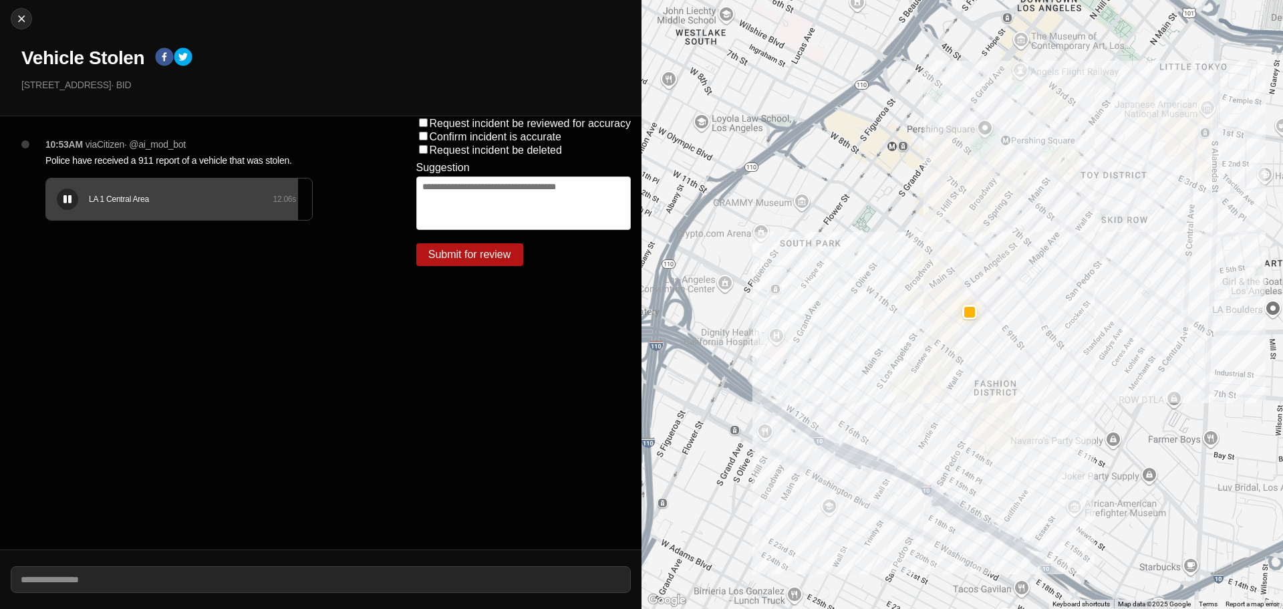
click at [53, 216] on div "LA 1 Central Area 12.06 s" at bounding box center [179, 198] width 266 height 41
click at [70, 201] on icon at bounding box center [67, 199] width 8 height 9
click at [37, 8] on div "Close Vehicle Stolen [STREET_ADDRESS] · BID" at bounding box center [321, 58] width 642 height 116
click at [22, 12] on img at bounding box center [21, 18] width 13 height 13
select select "*"
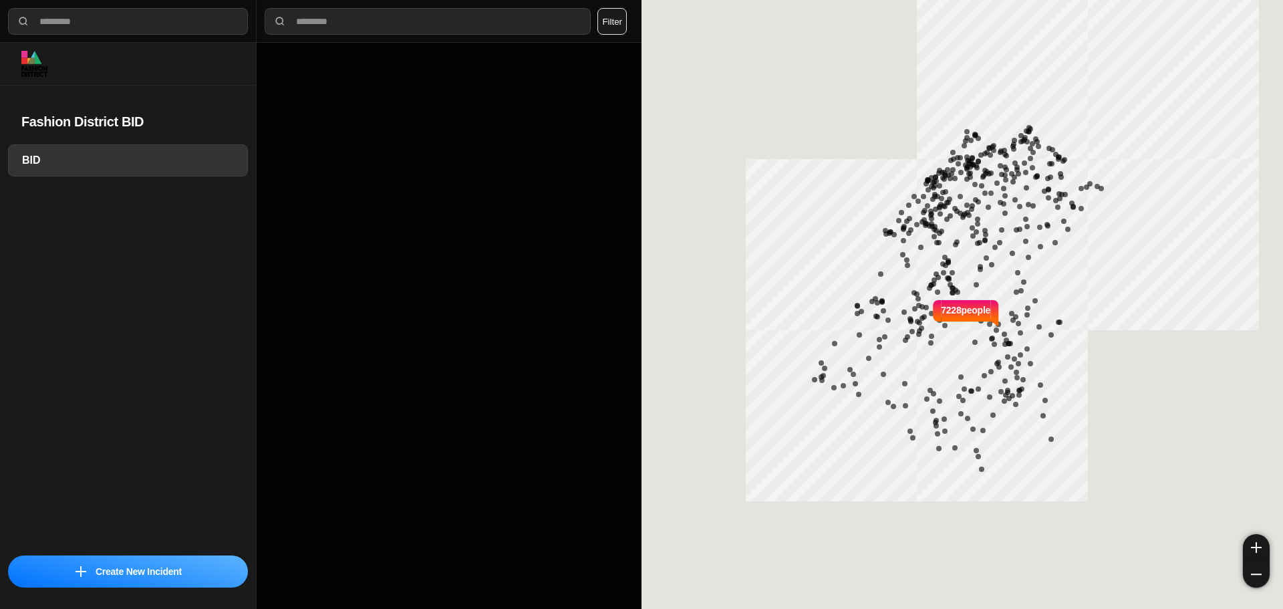
select select "*"
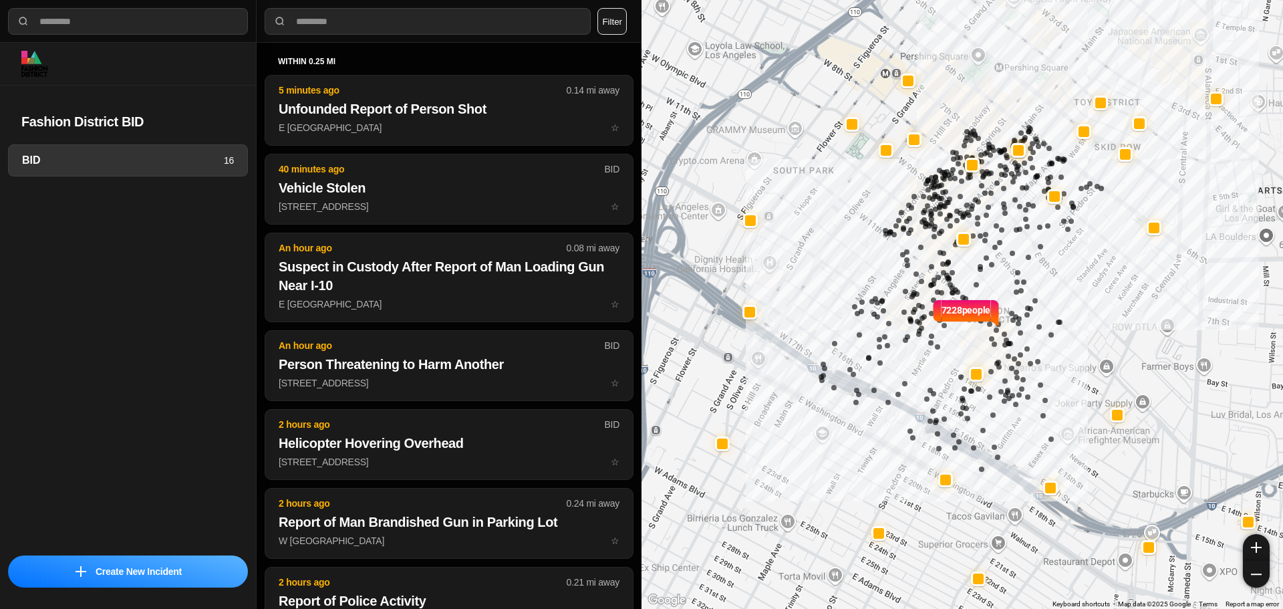
select select "*"
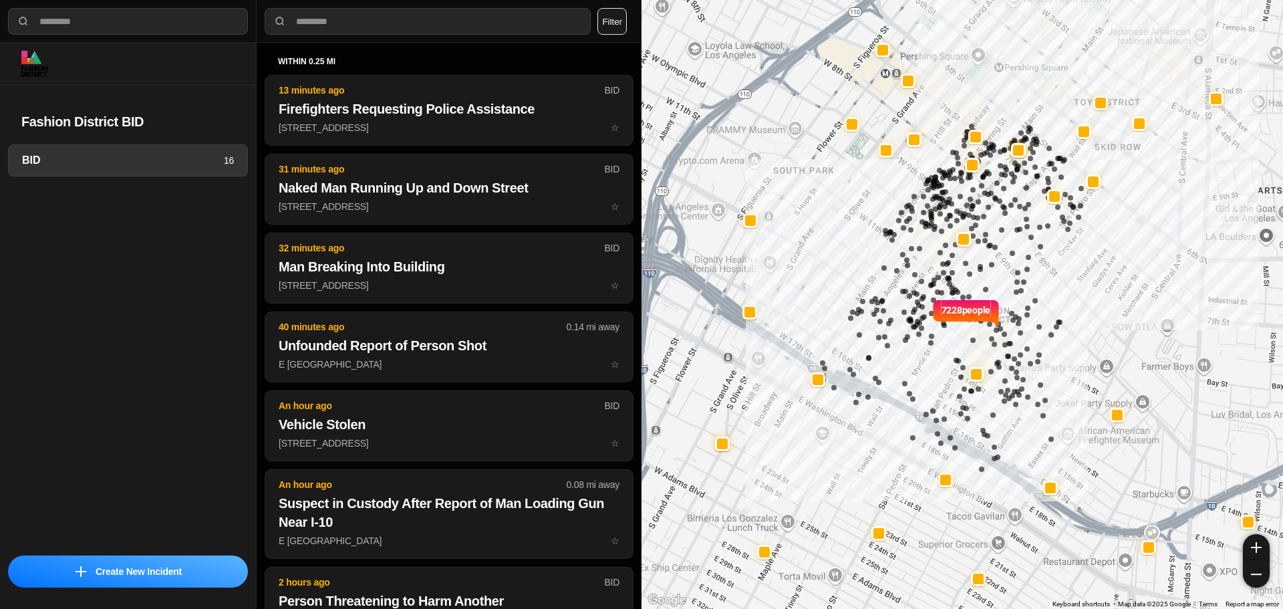
select select "*"
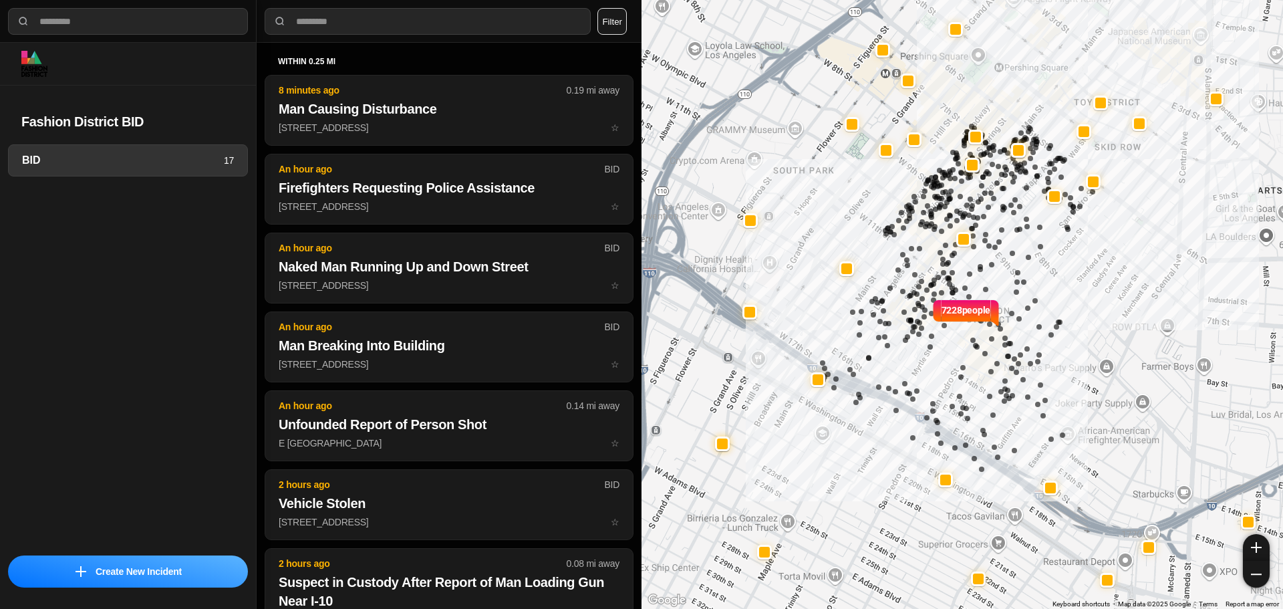
select select "*"
